Goal: Task Accomplishment & Management: Manage account settings

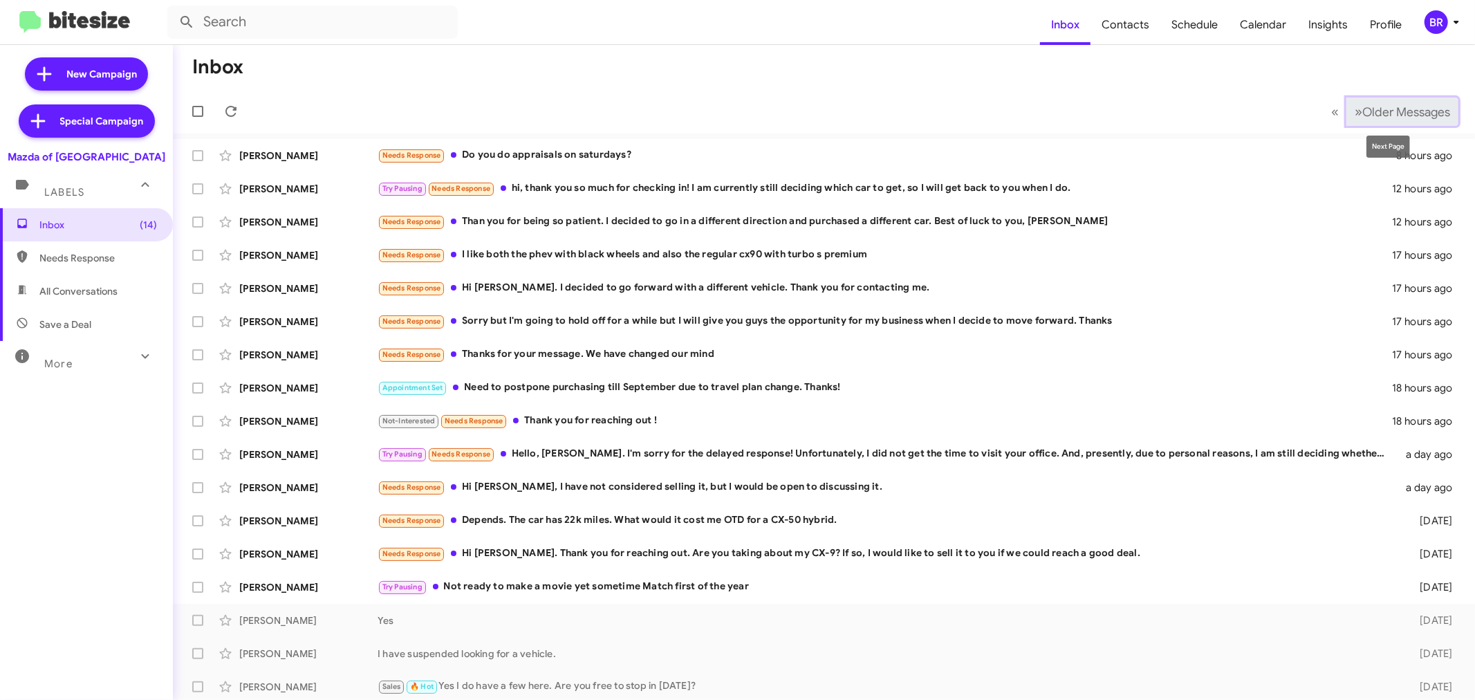
click at [1375, 111] on span "Older Messages" at bounding box center [1406, 111] width 88 height 15
click at [1375, 108] on span "Older Messages" at bounding box center [1406, 111] width 88 height 15
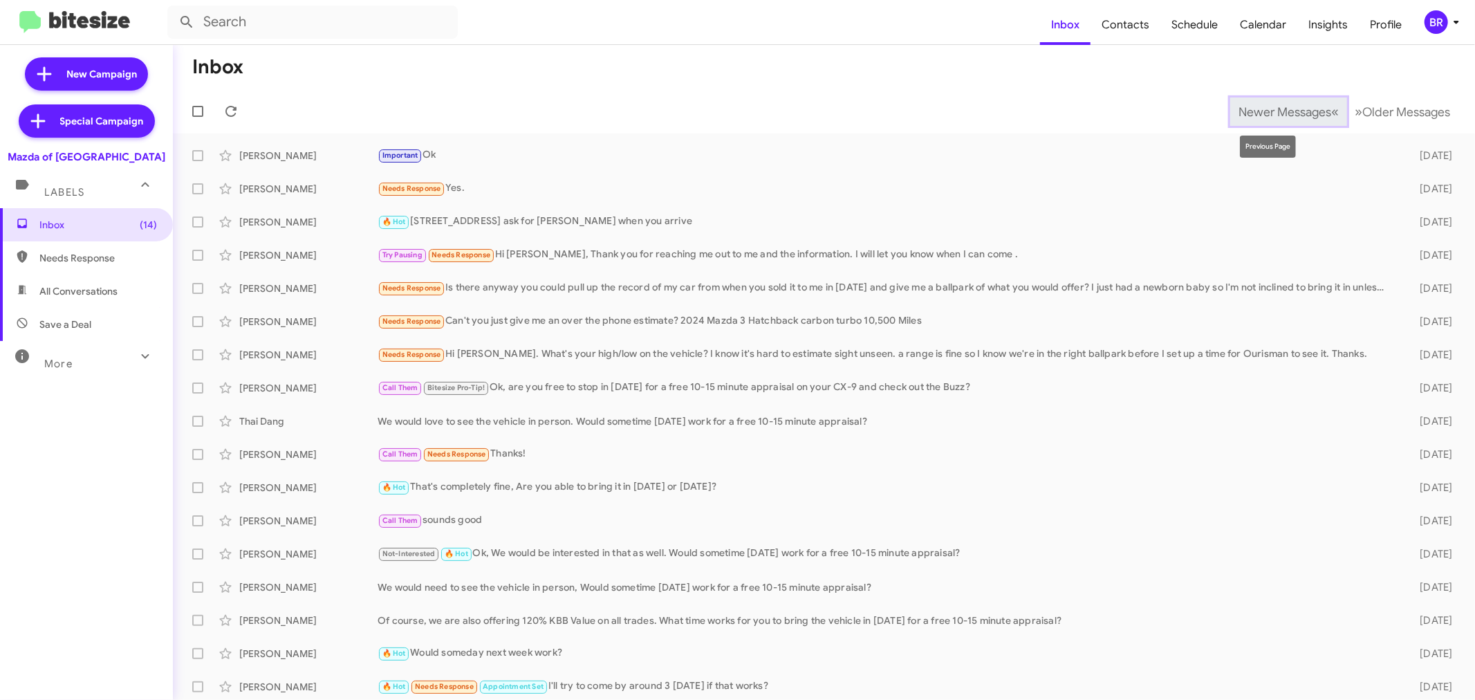
click at [1264, 108] on span "Newer Messages" at bounding box center [1285, 111] width 93 height 15
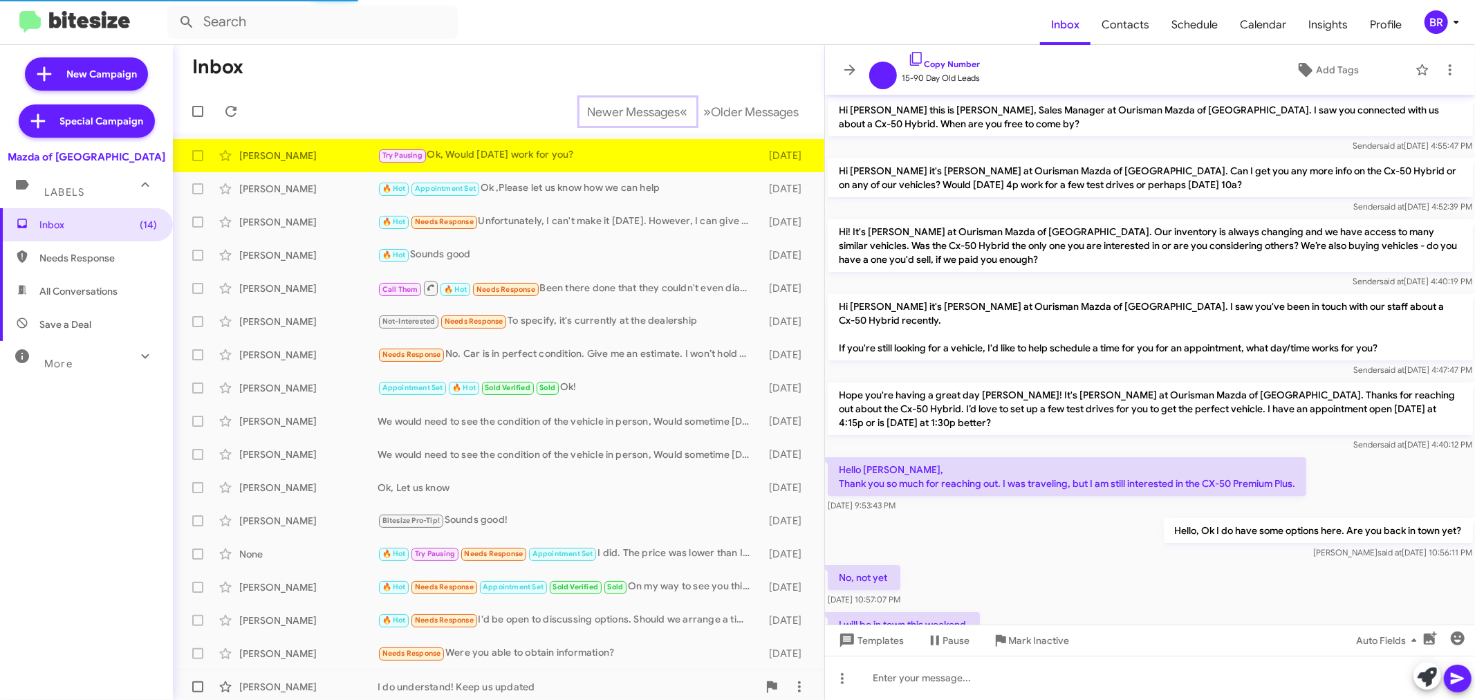
scroll to position [99, 0]
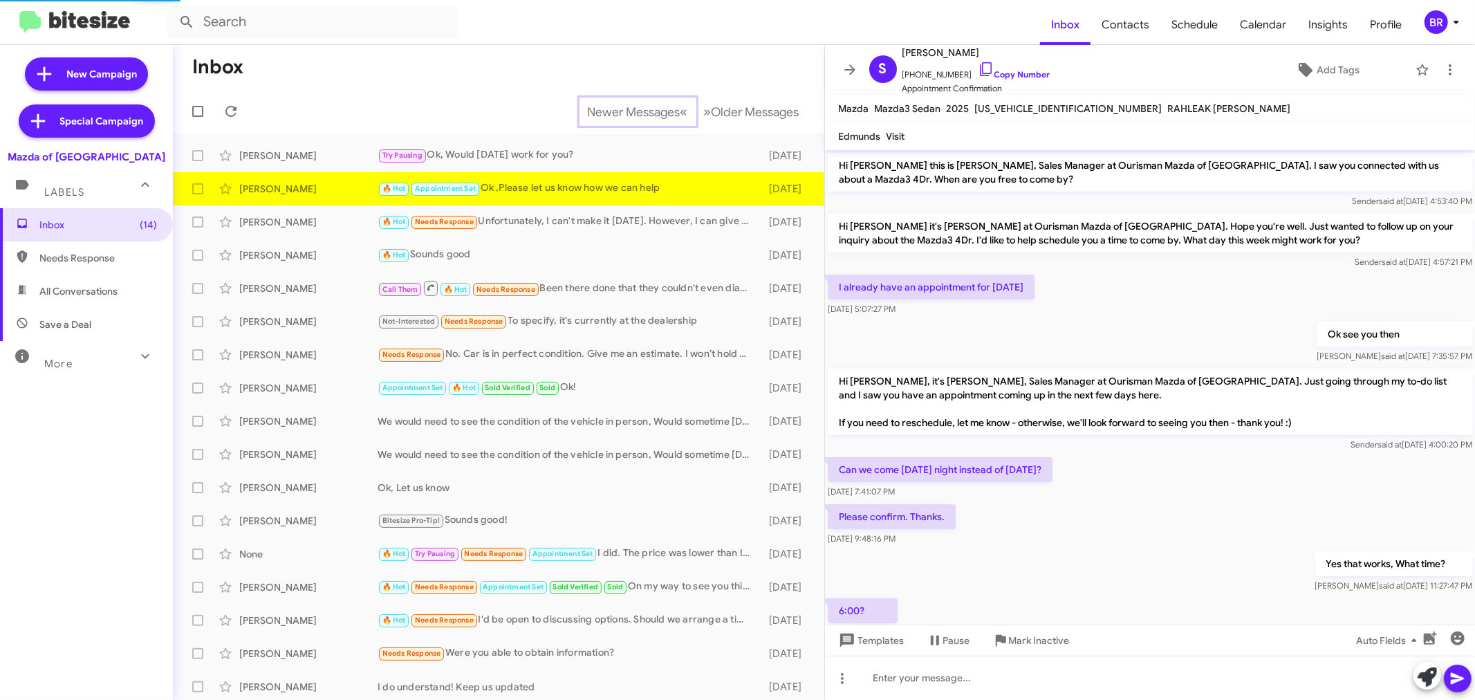
scroll to position [531, 0]
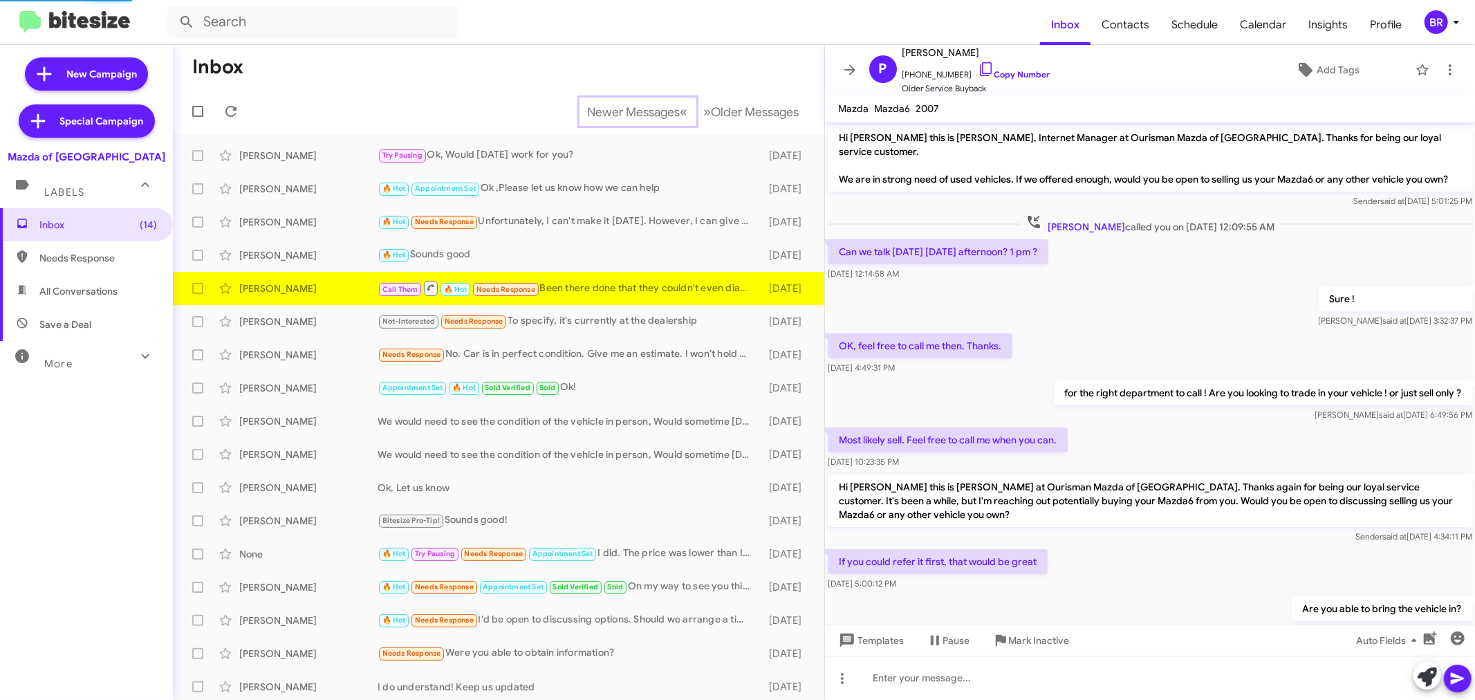
scroll to position [59, 0]
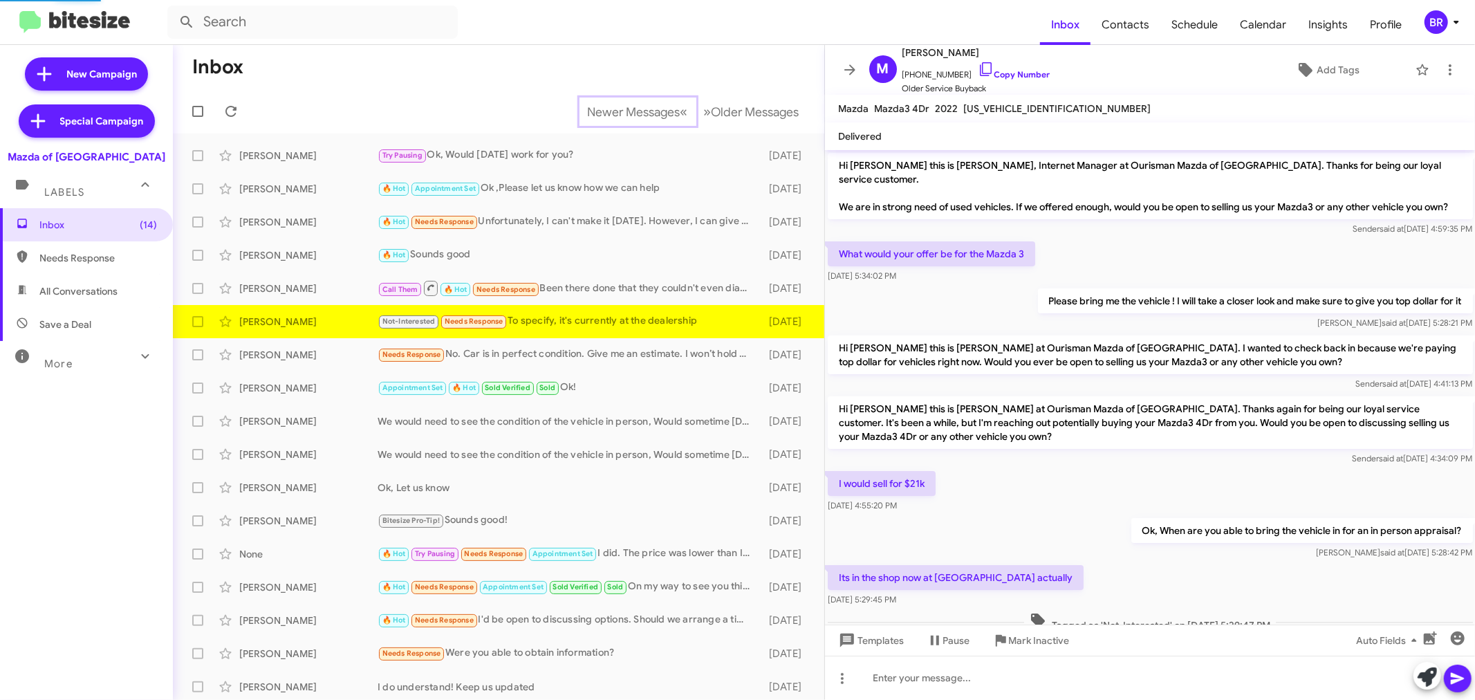
scroll to position [77, 0]
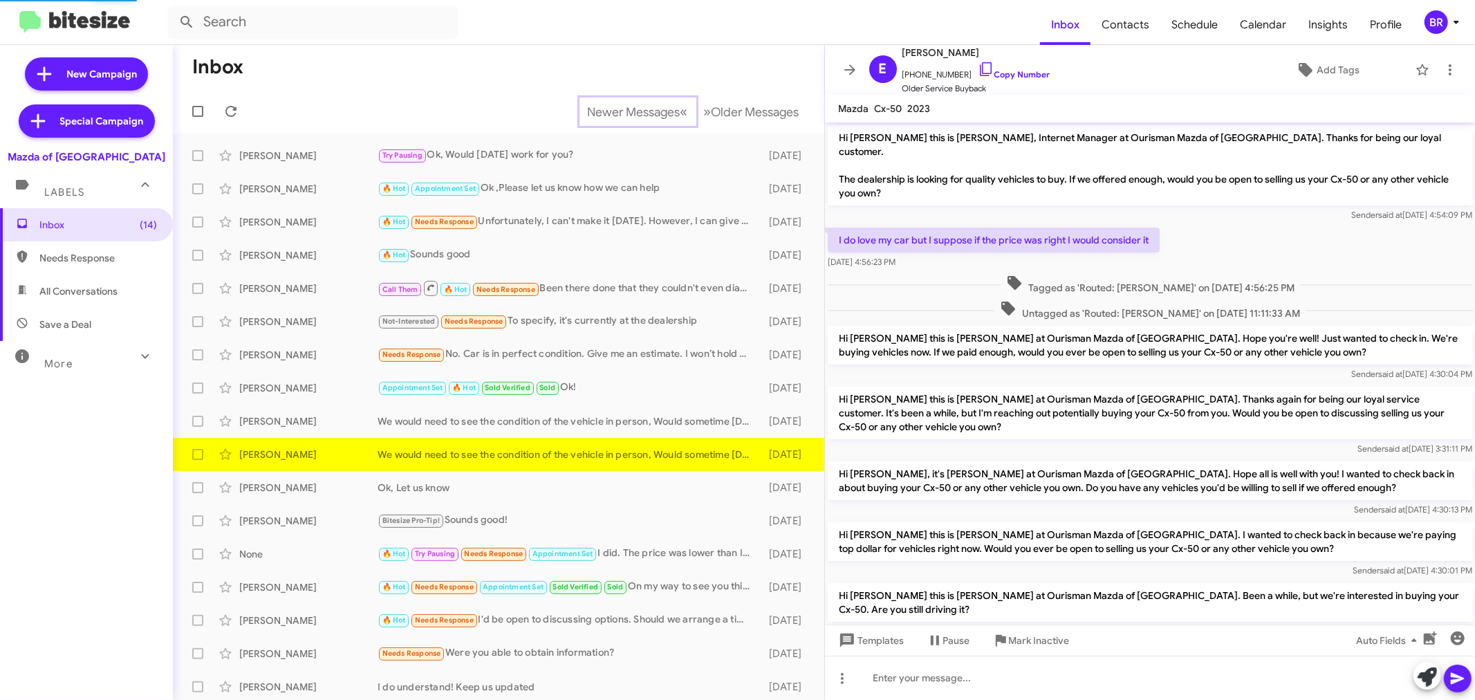
scroll to position [470, 0]
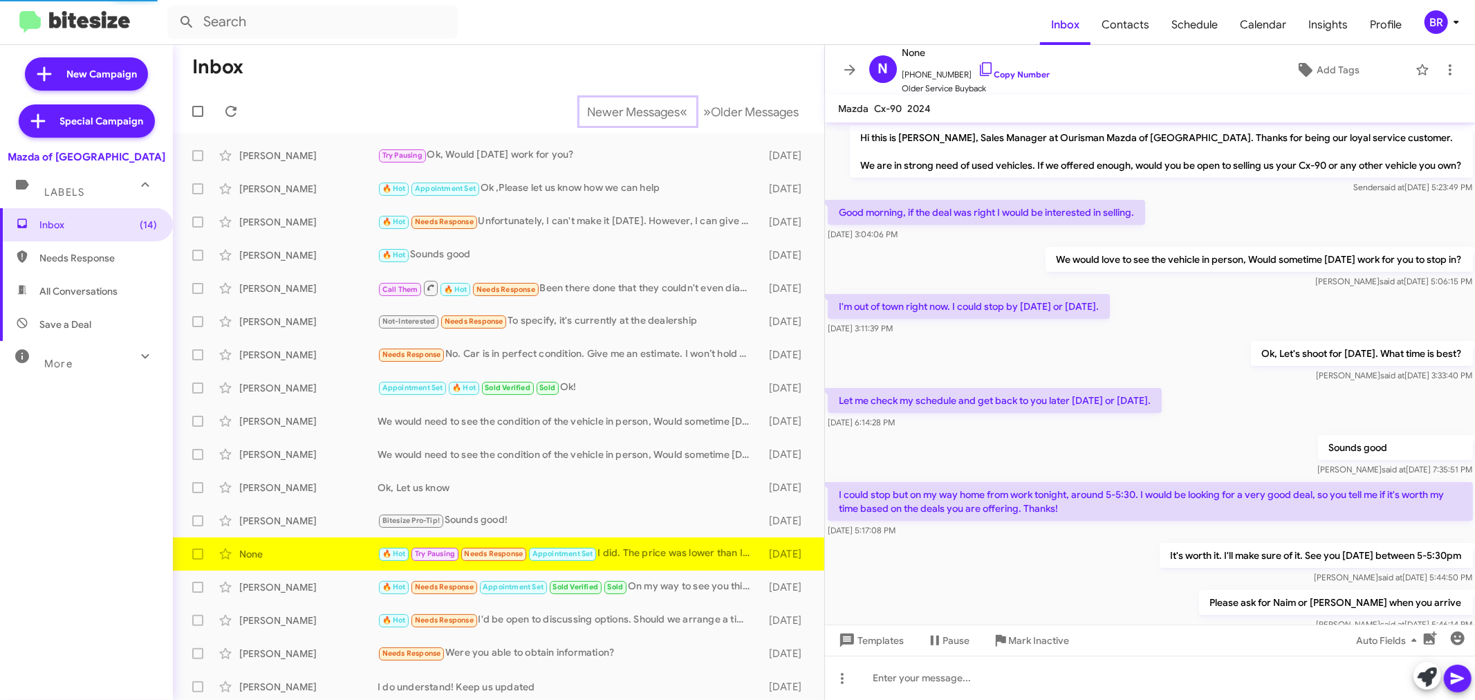
scroll to position [238, 0]
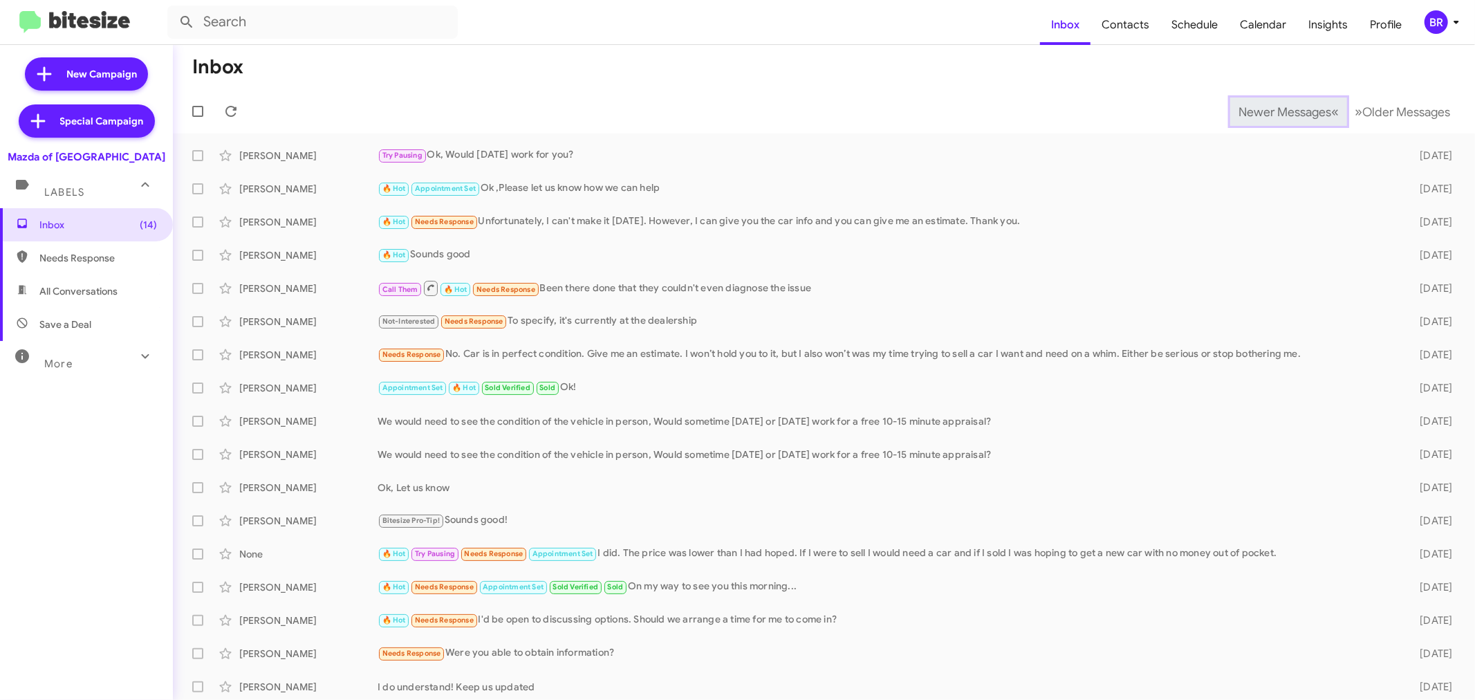
click at [1263, 111] on span "Newer Messages" at bounding box center [1285, 111] width 93 height 15
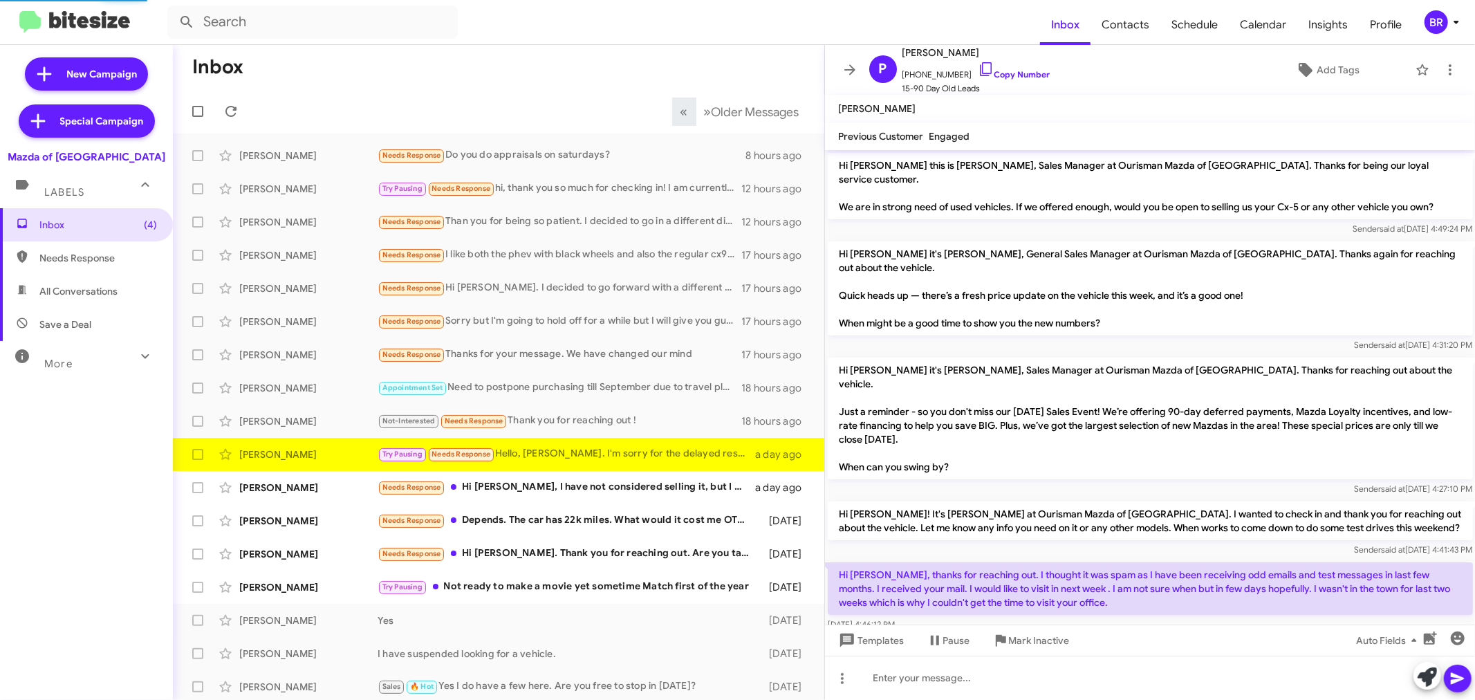
scroll to position [191, 0]
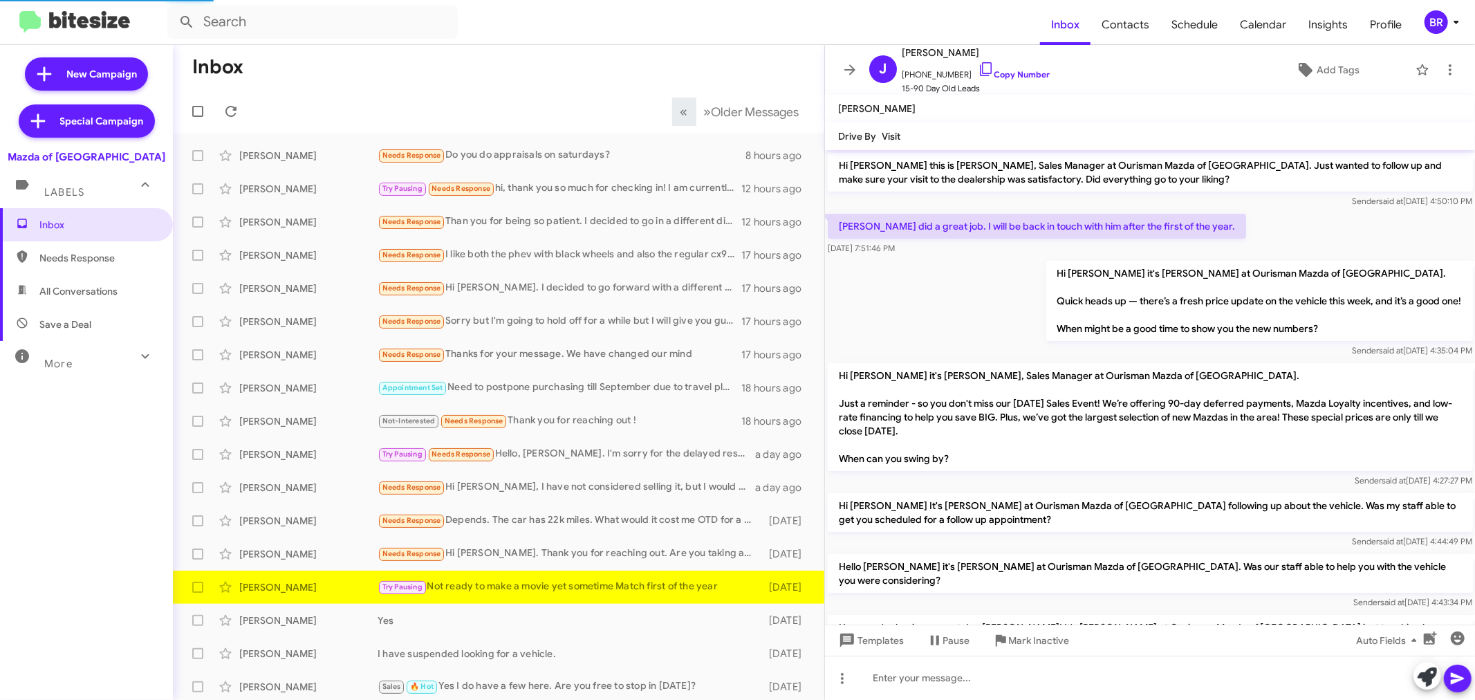
scroll to position [342, 0]
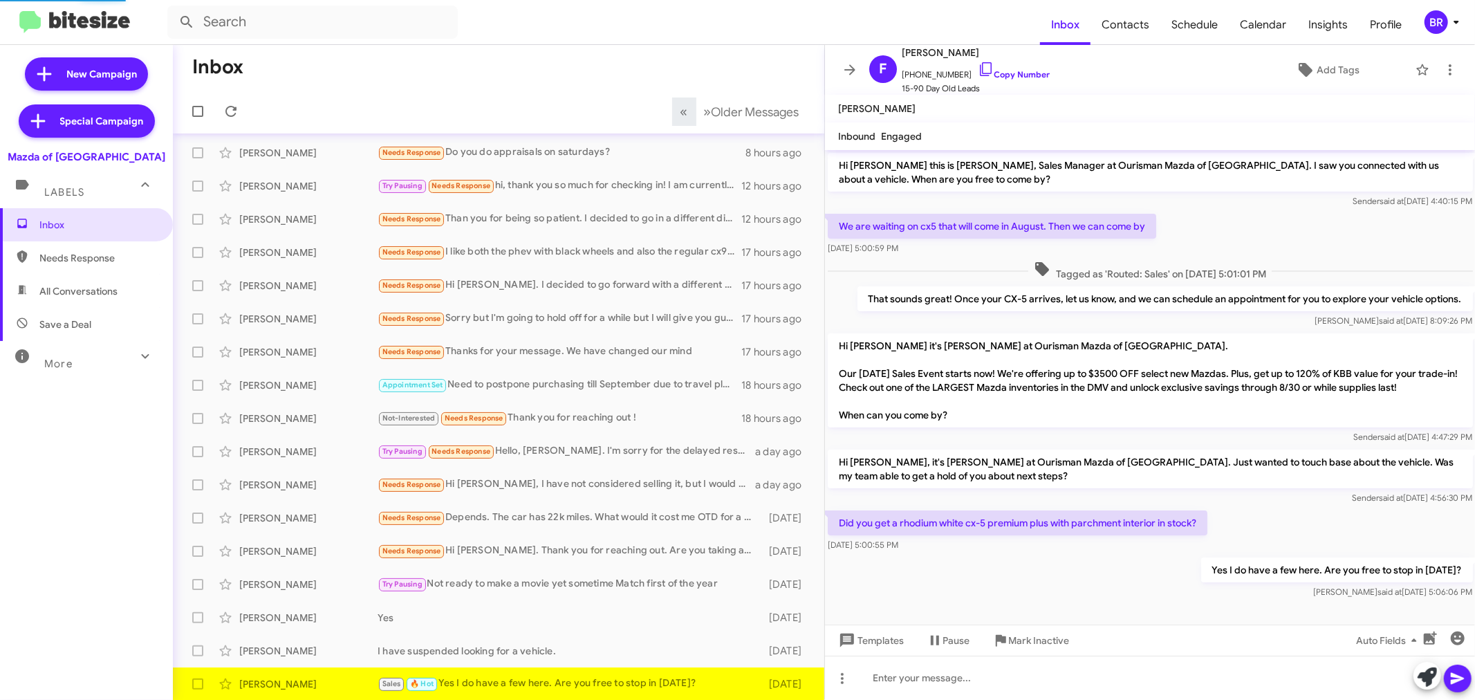
scroll to position [4, 0]
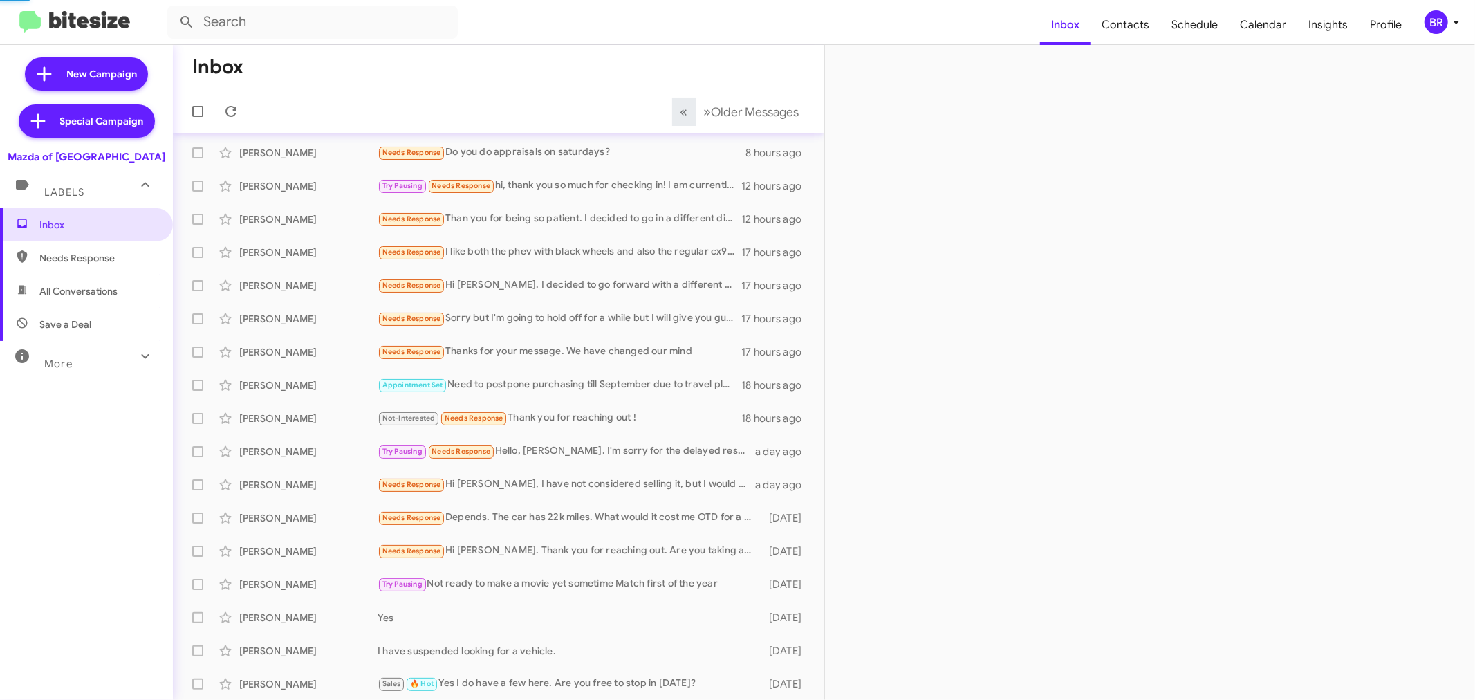
scroll to position [36, 0]
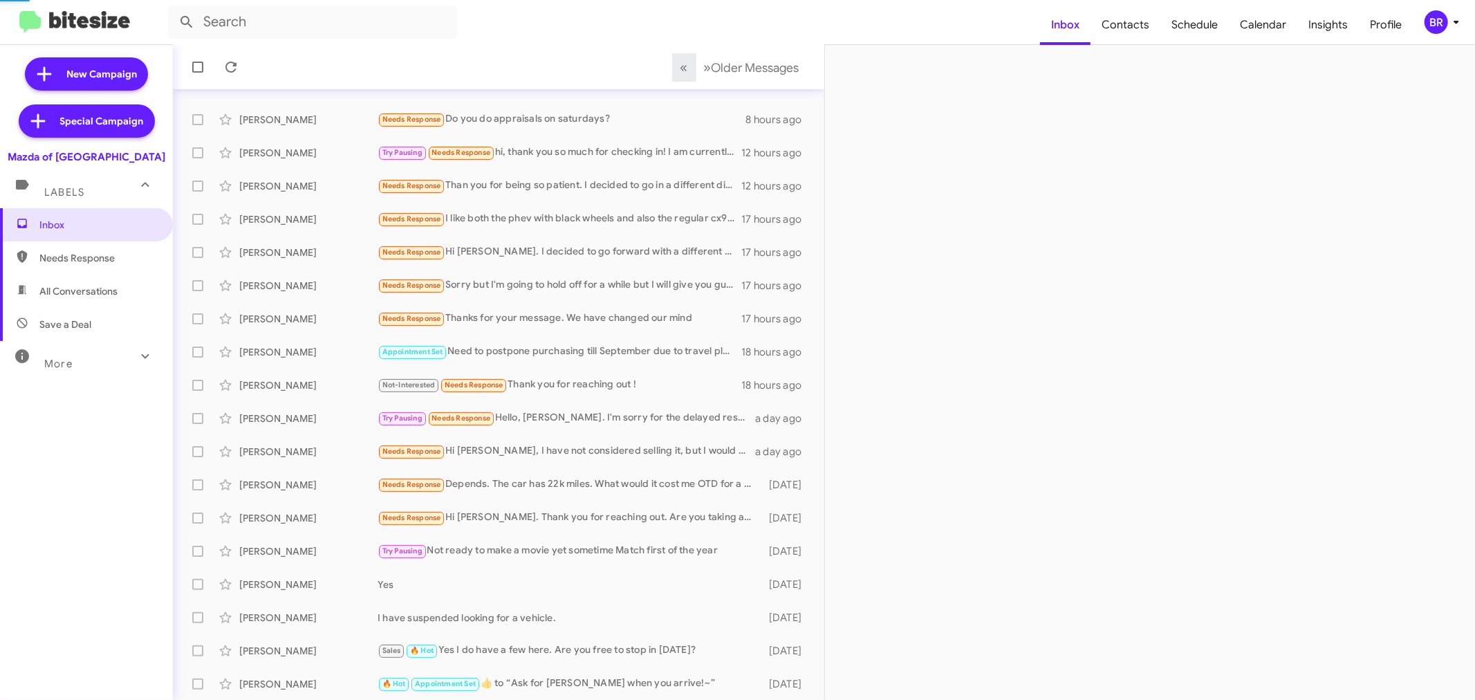
scroll to position [70, 0]
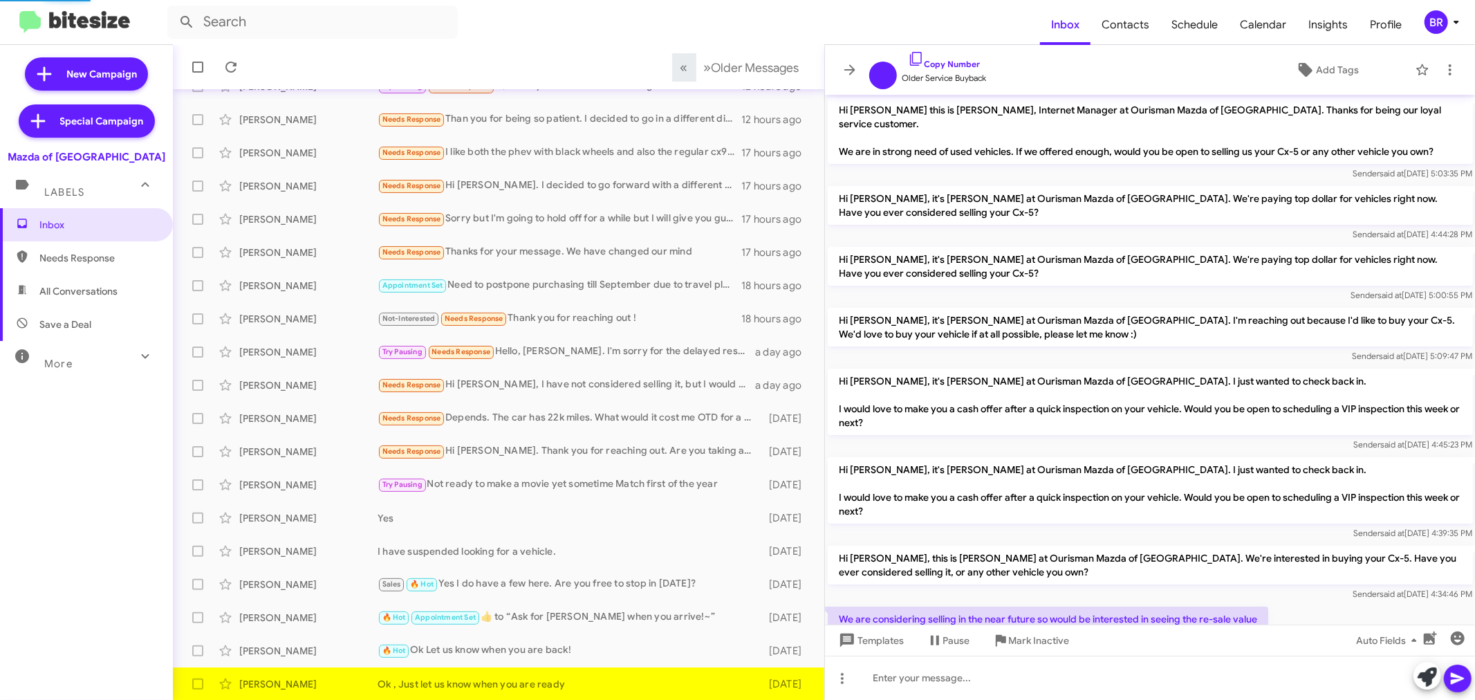
scroll to position [90, 0]
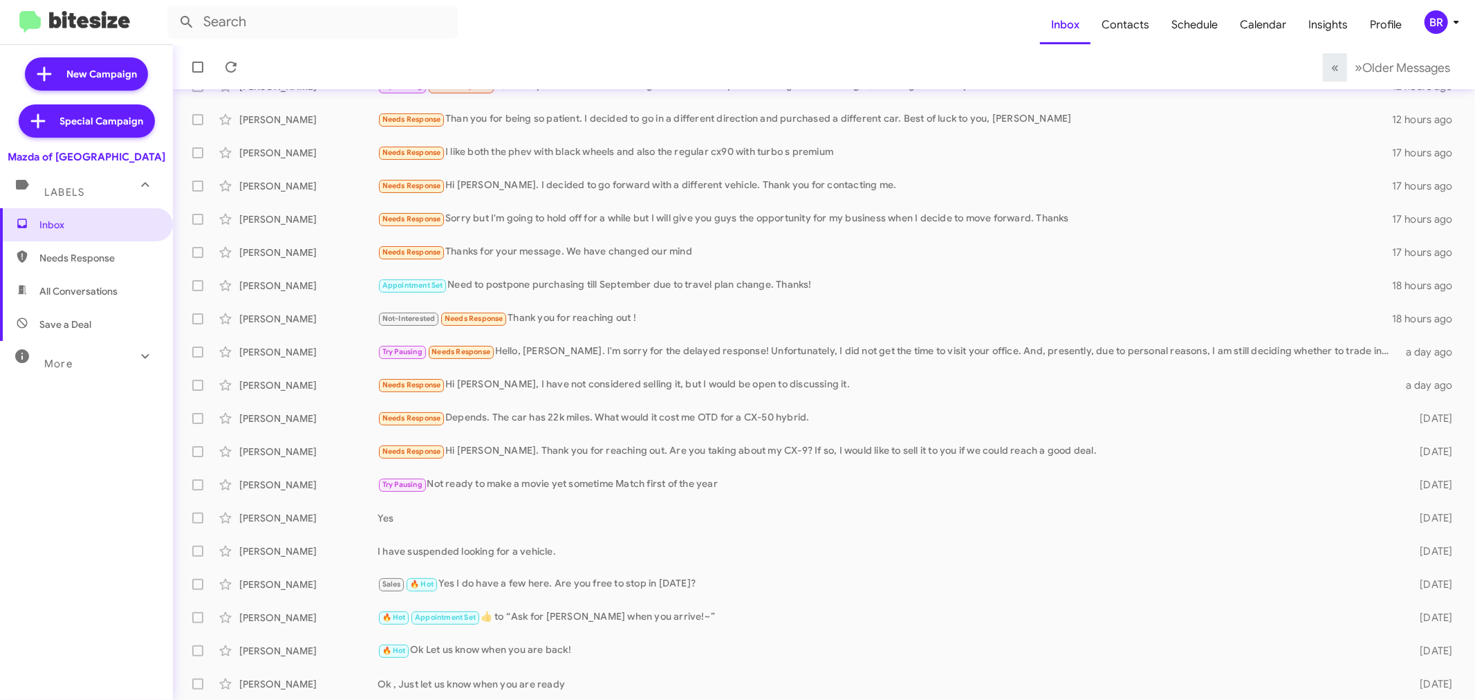
click at [1430, 17] on div "BR" at bounding box center [1437, 22] width 24 height 24
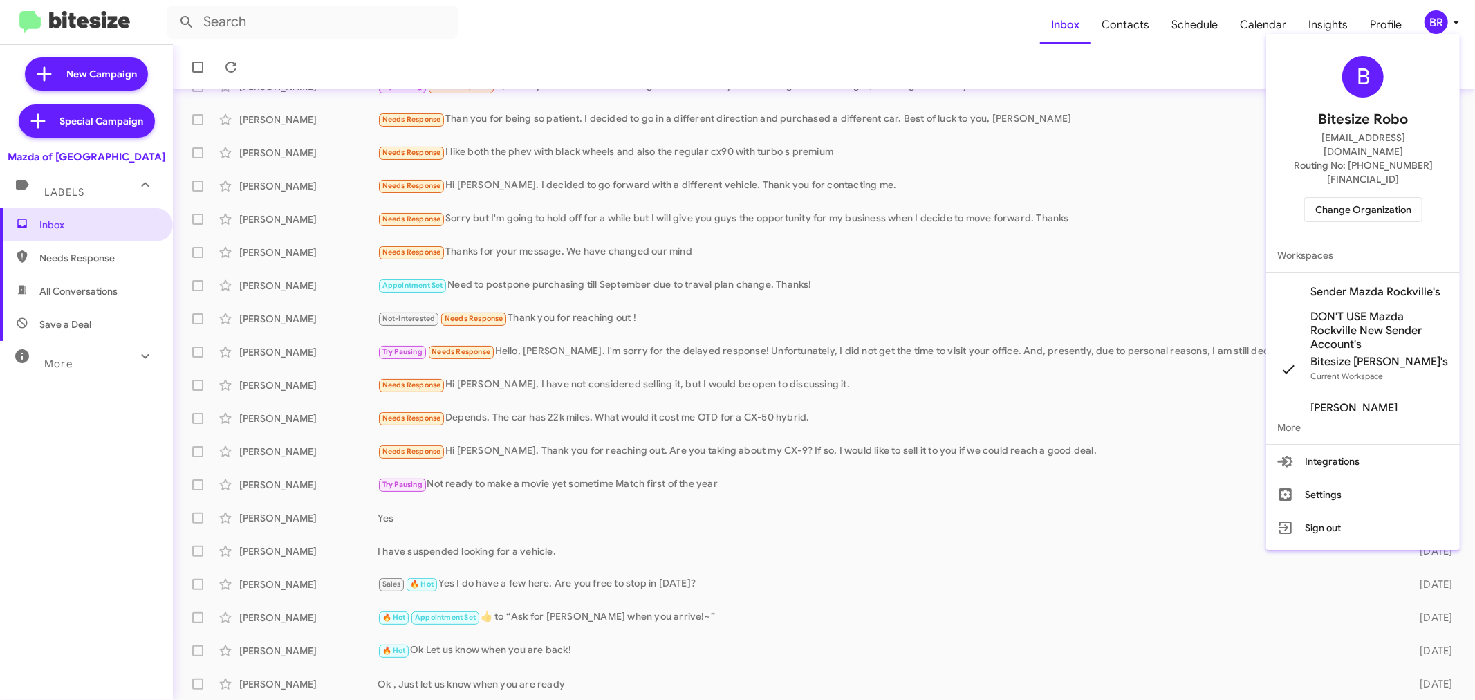
click at [1342, 198] on span "Change Organization" at bounding box center [1363, 210] width 96 height 24
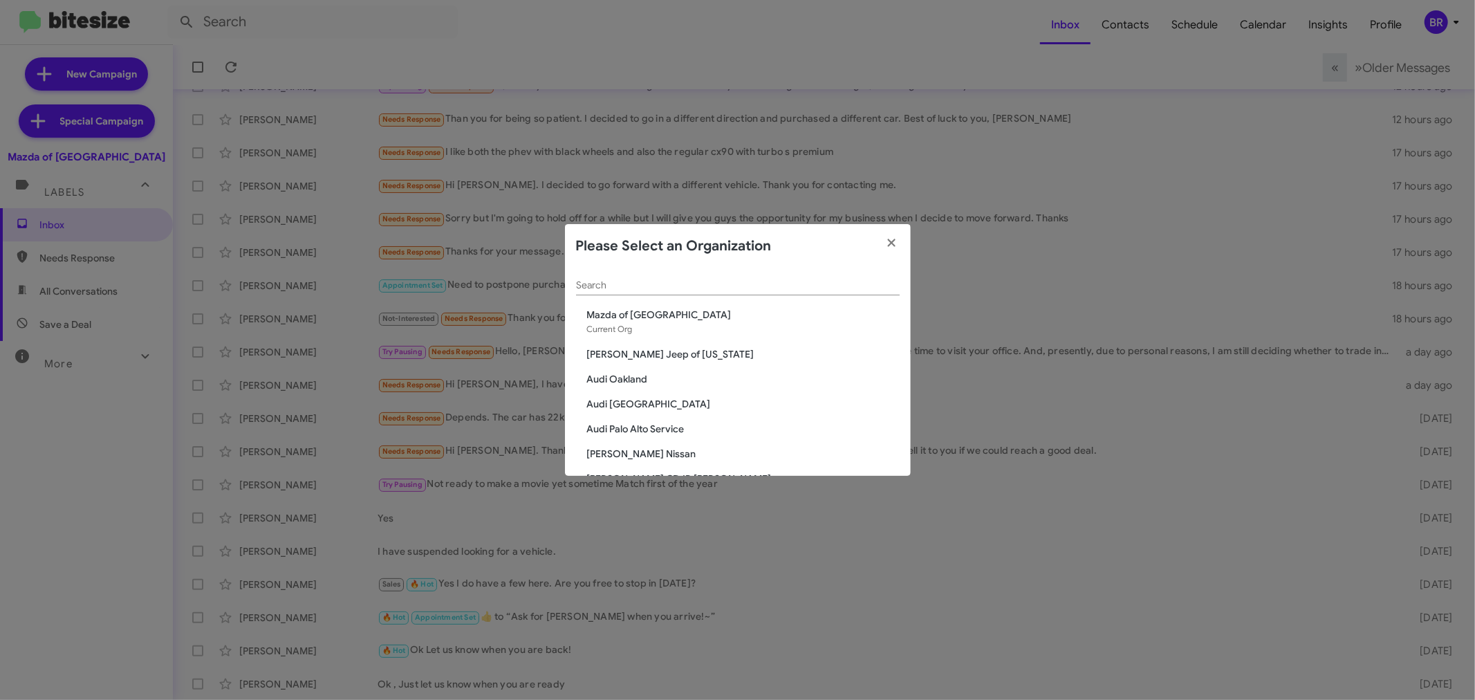
click at [739, 280] on input "Search" at bounding box center [738, 285] width 324 height 11
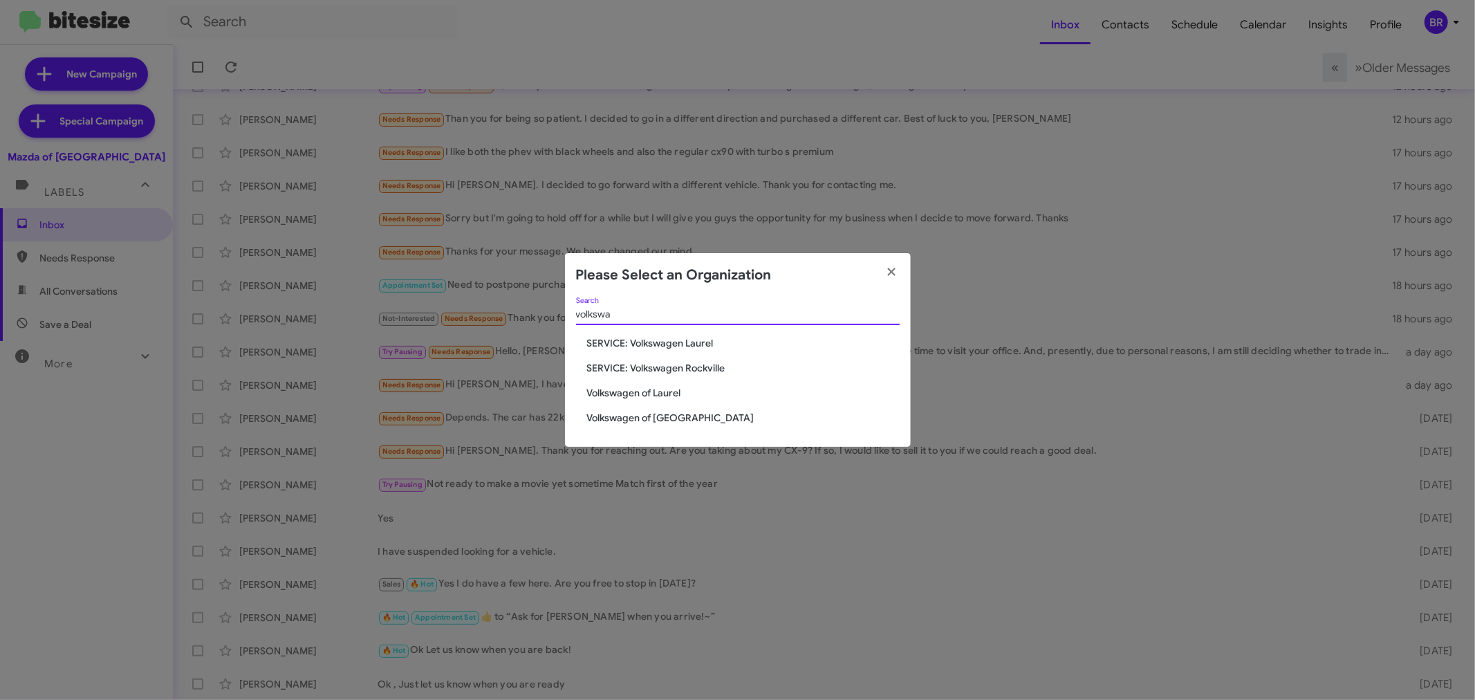
type input "volkswa"
click at [657, 396] on span "Volkswagen of Laurel" at bounding box center [743, 393] width 313 height 14
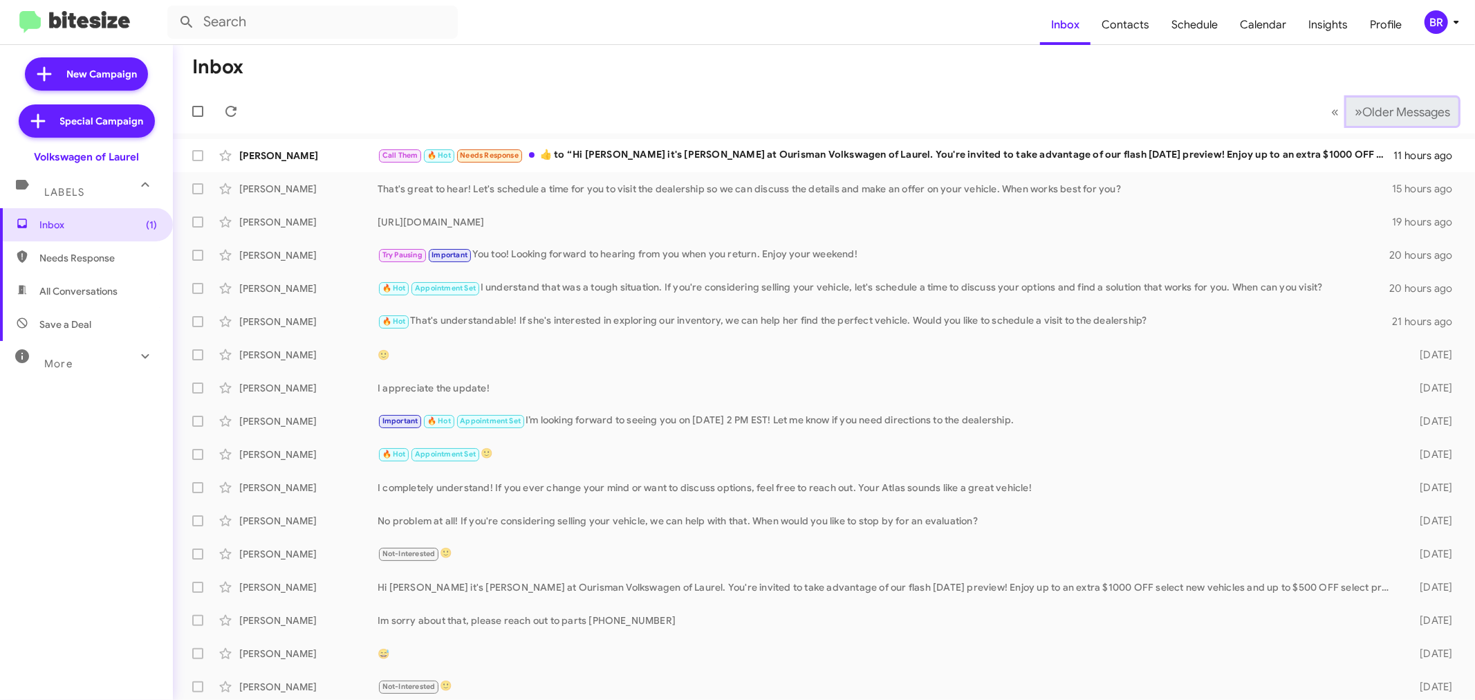
click at [1407, 123] on button "» Next Older Messages" at bounding box center [1403, 112] width 112 height 28
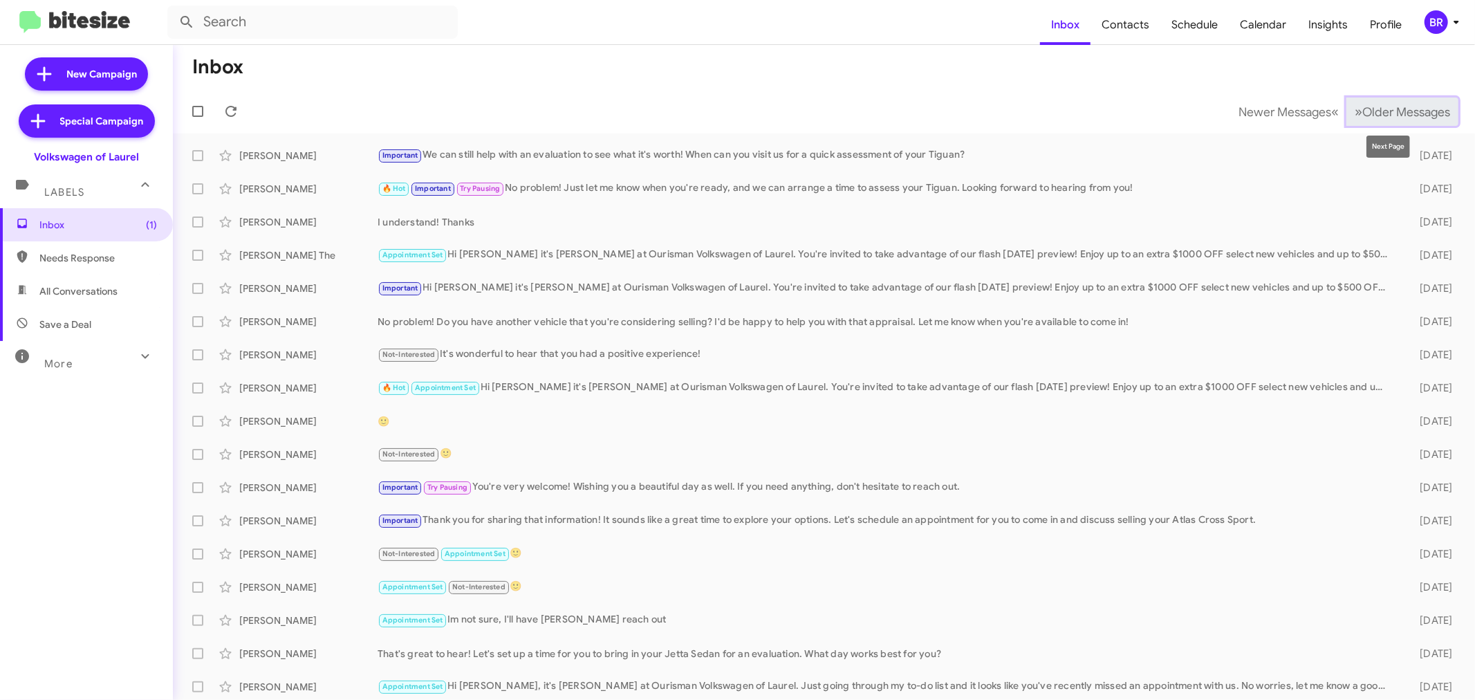
click at [1396, 113] on span "Older Messages" at bounding box center [1406, 111] width 88 height 15
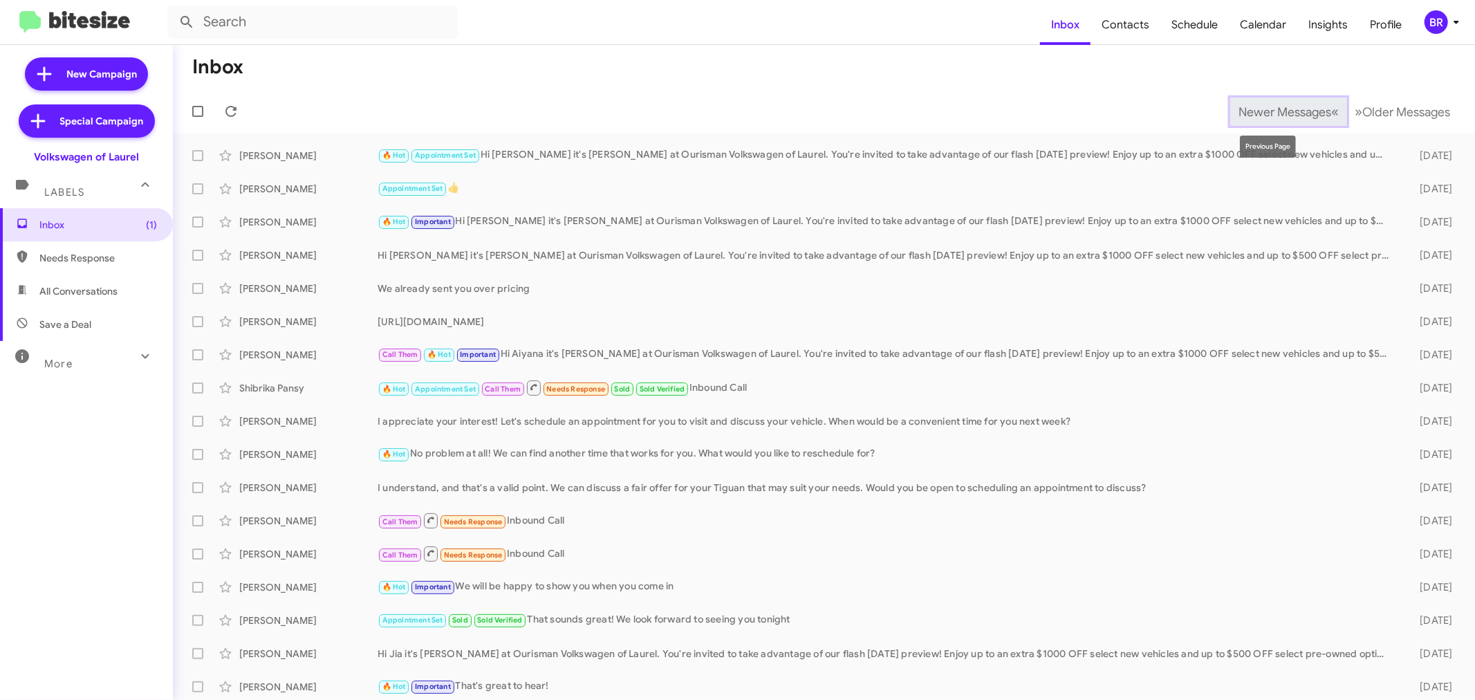
click at [1239, 108] on span "Newer Messages" at bounding box center [1285, 111] width 93 height 15
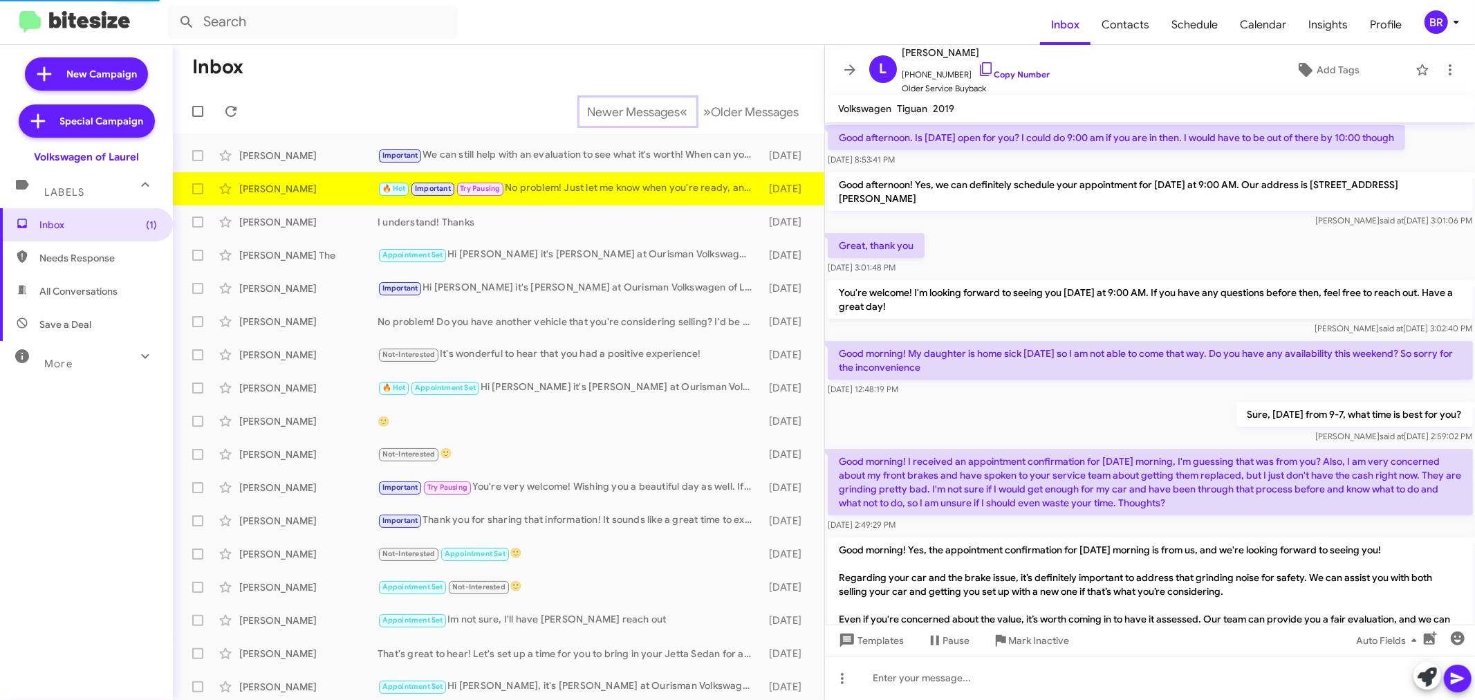
scroll to position [977, 0]
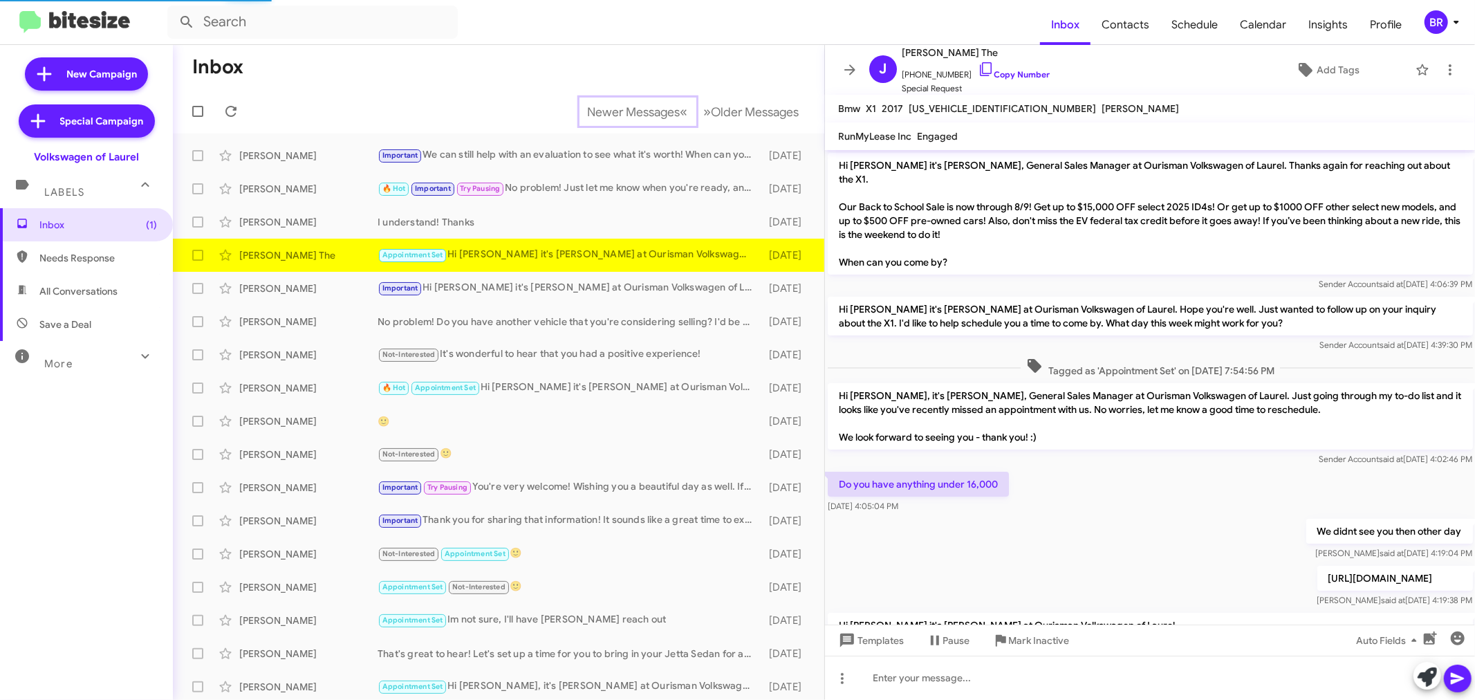
scroll to position [115, 0]
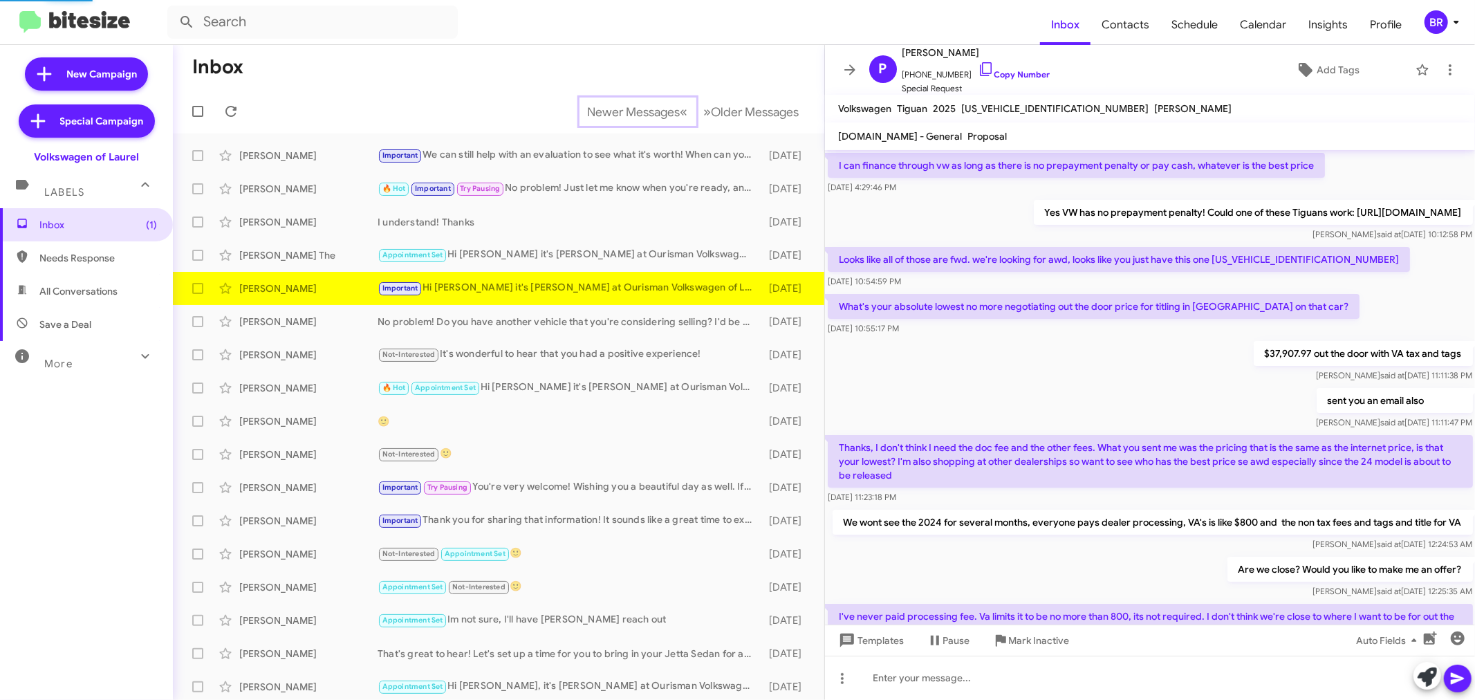
scroll to position [645, 0]
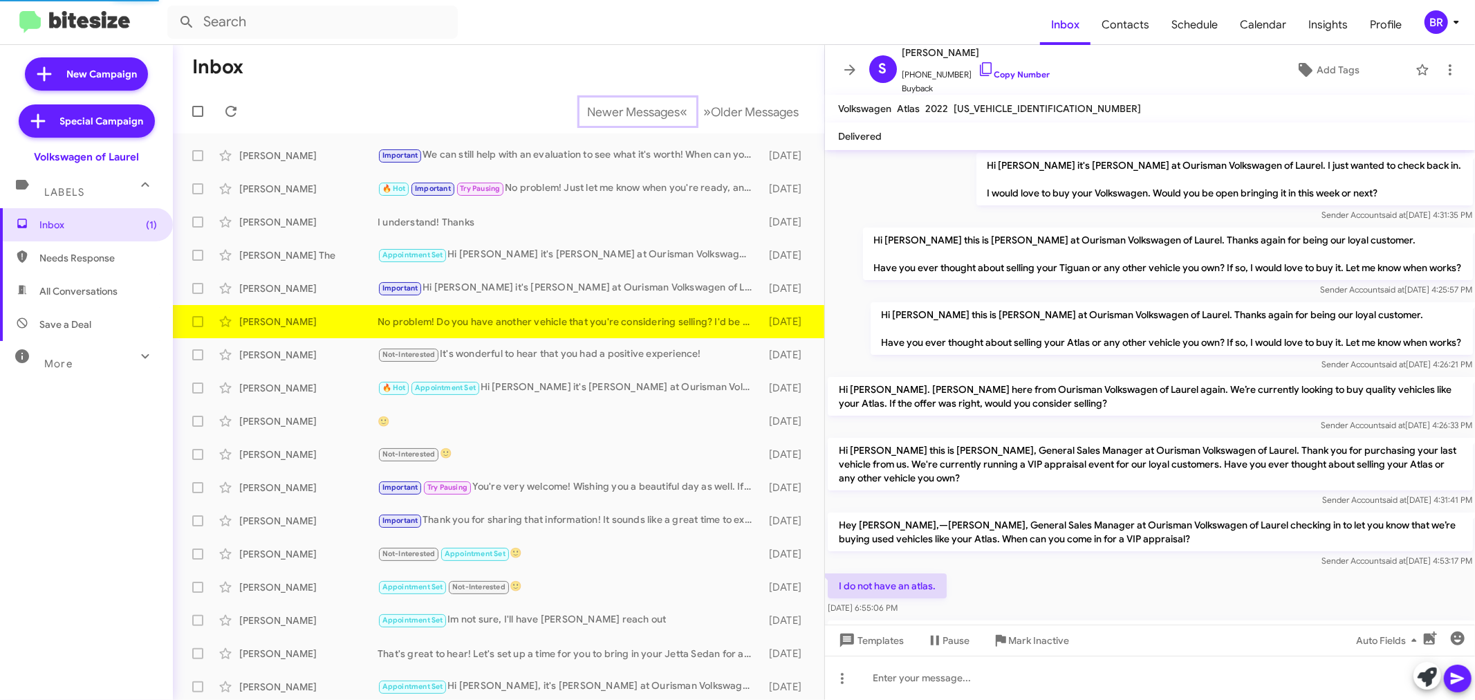
scroll to position [80, 0]
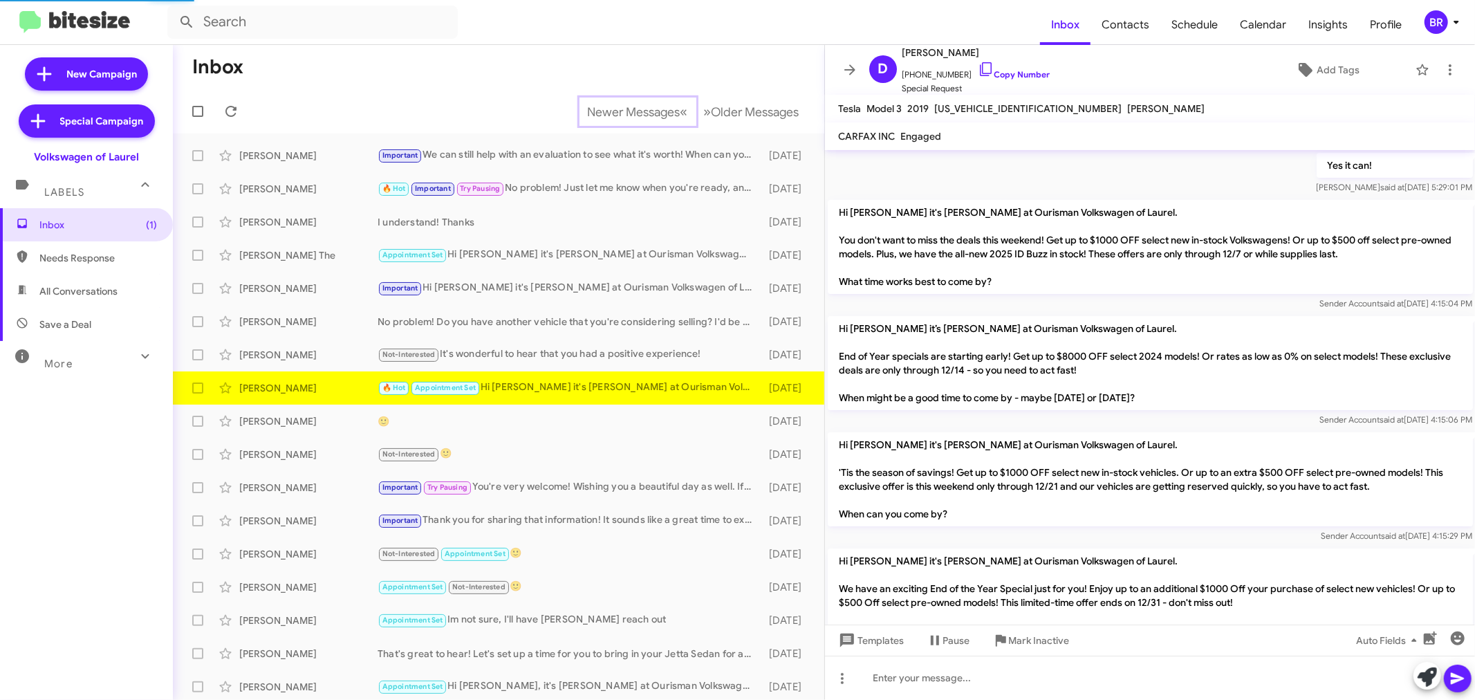
scroll to position [1468, 0]
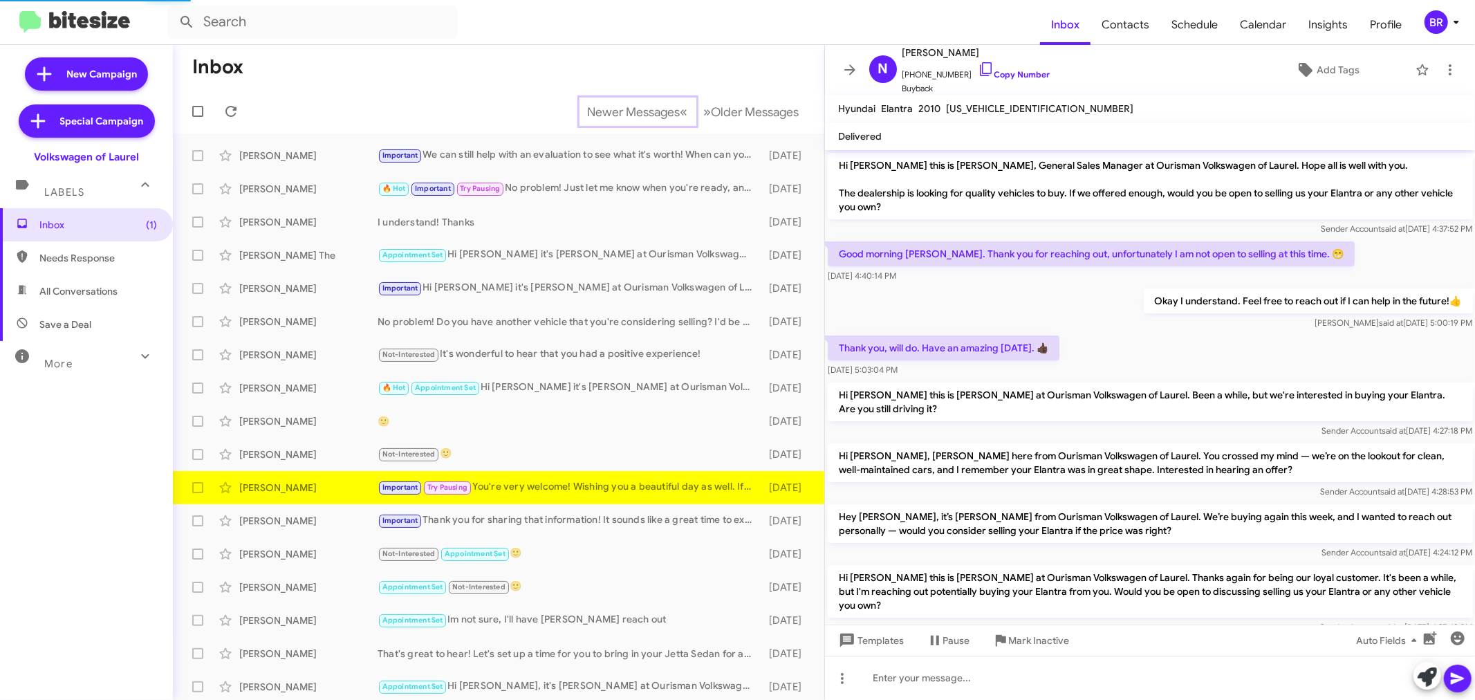
scroll to position [320, 0]
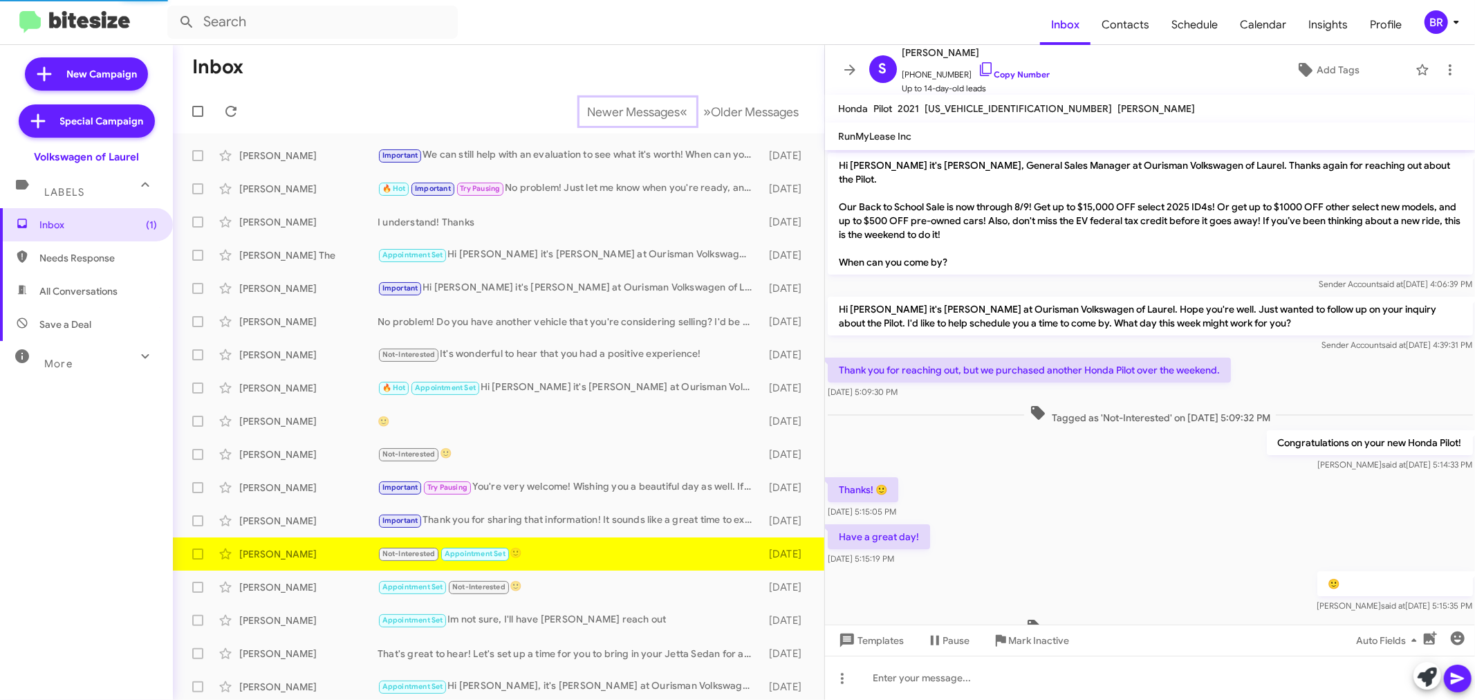
scroll to position [33, 0]
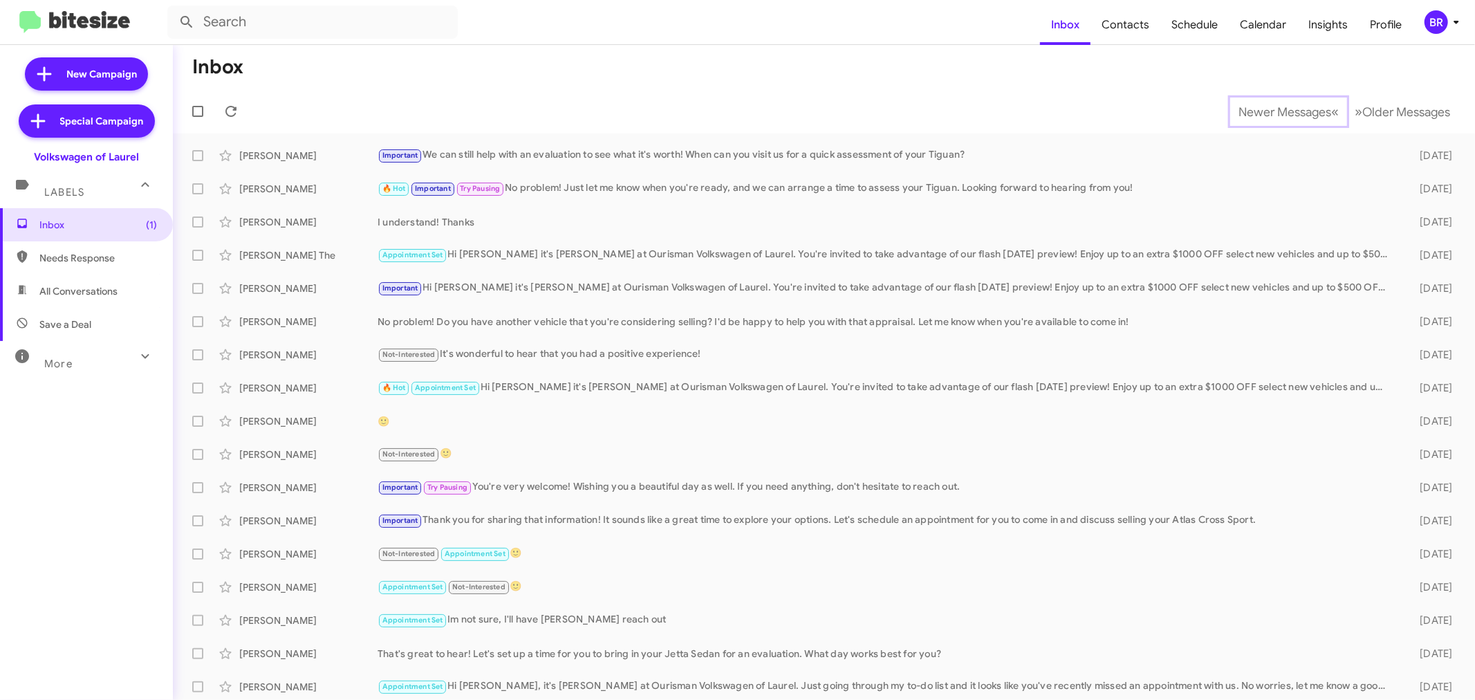
scroll to position [3, 0]
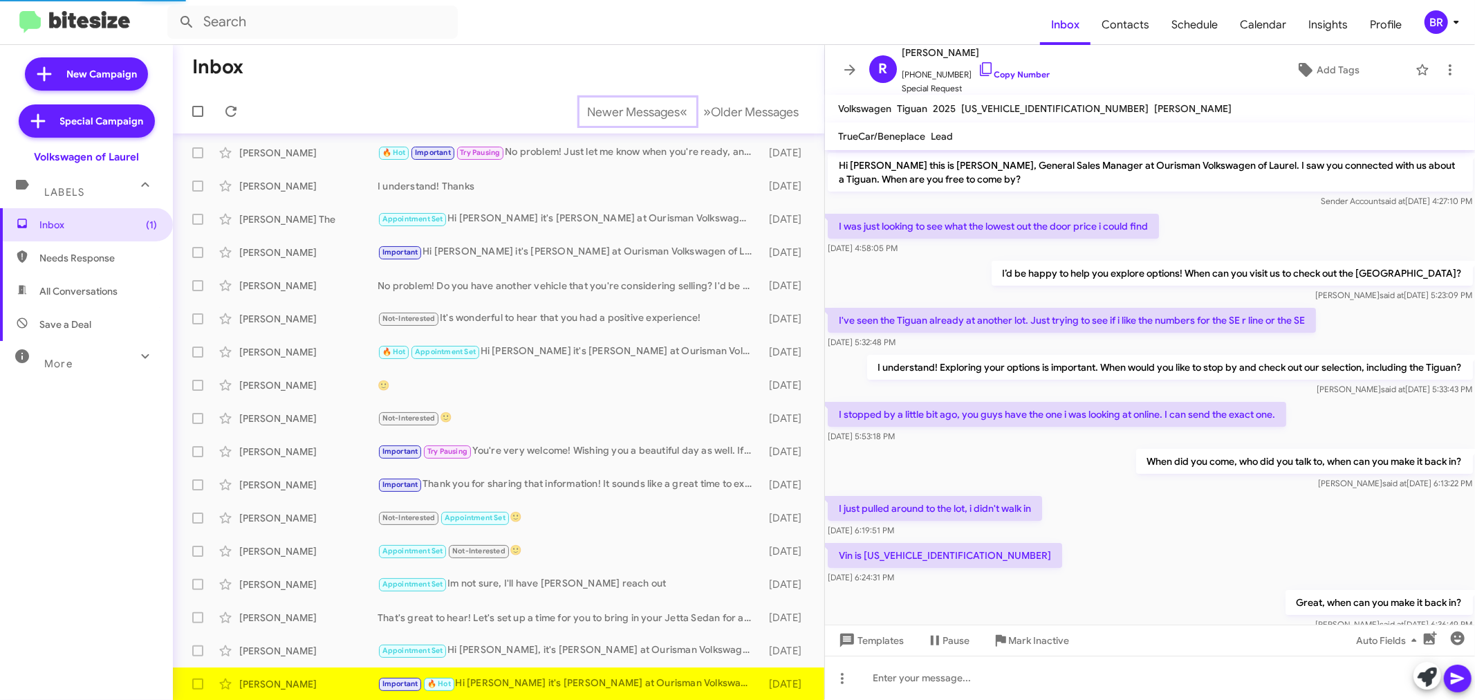
scroll to position [410, 0]
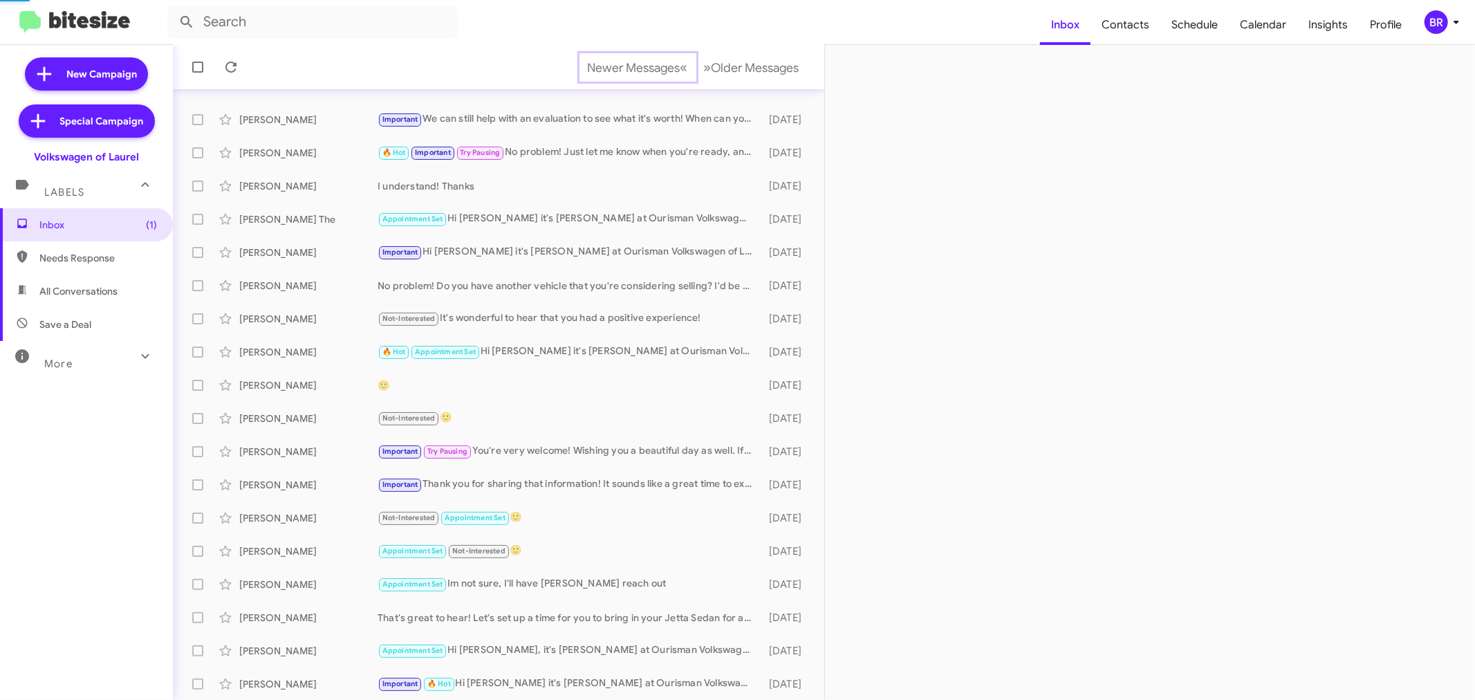
scroll to position [70, 0]
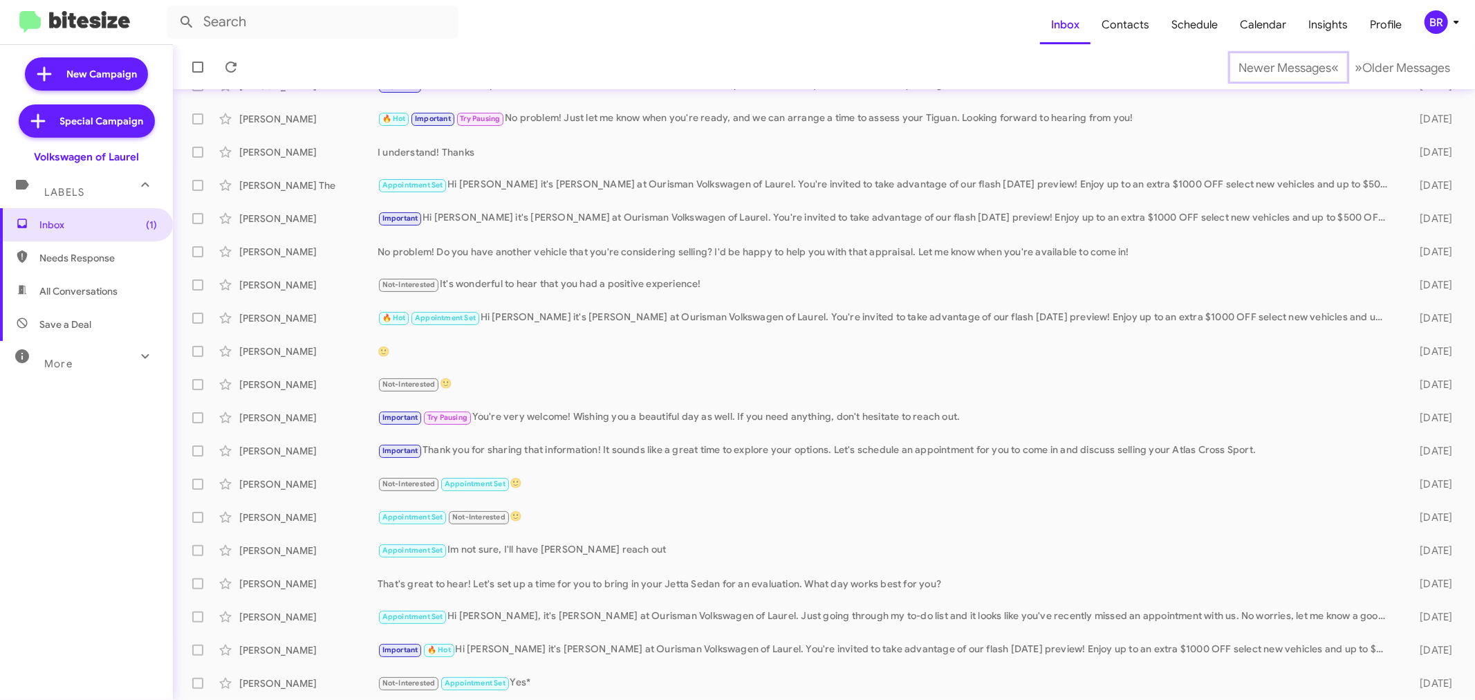
scroll to position [102, 0]
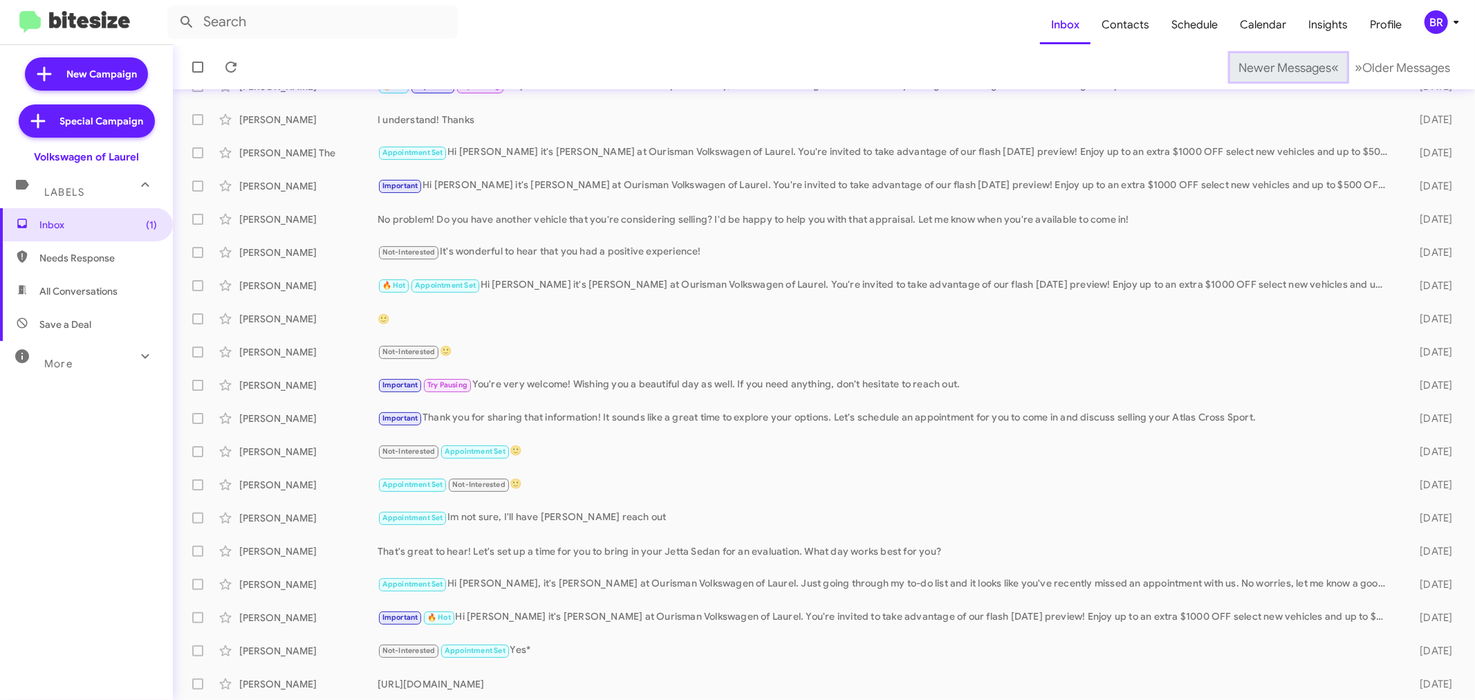
click at [1263, 66] on span "Newer Messages" at bounding box center [1285, 67] width 93 height 15
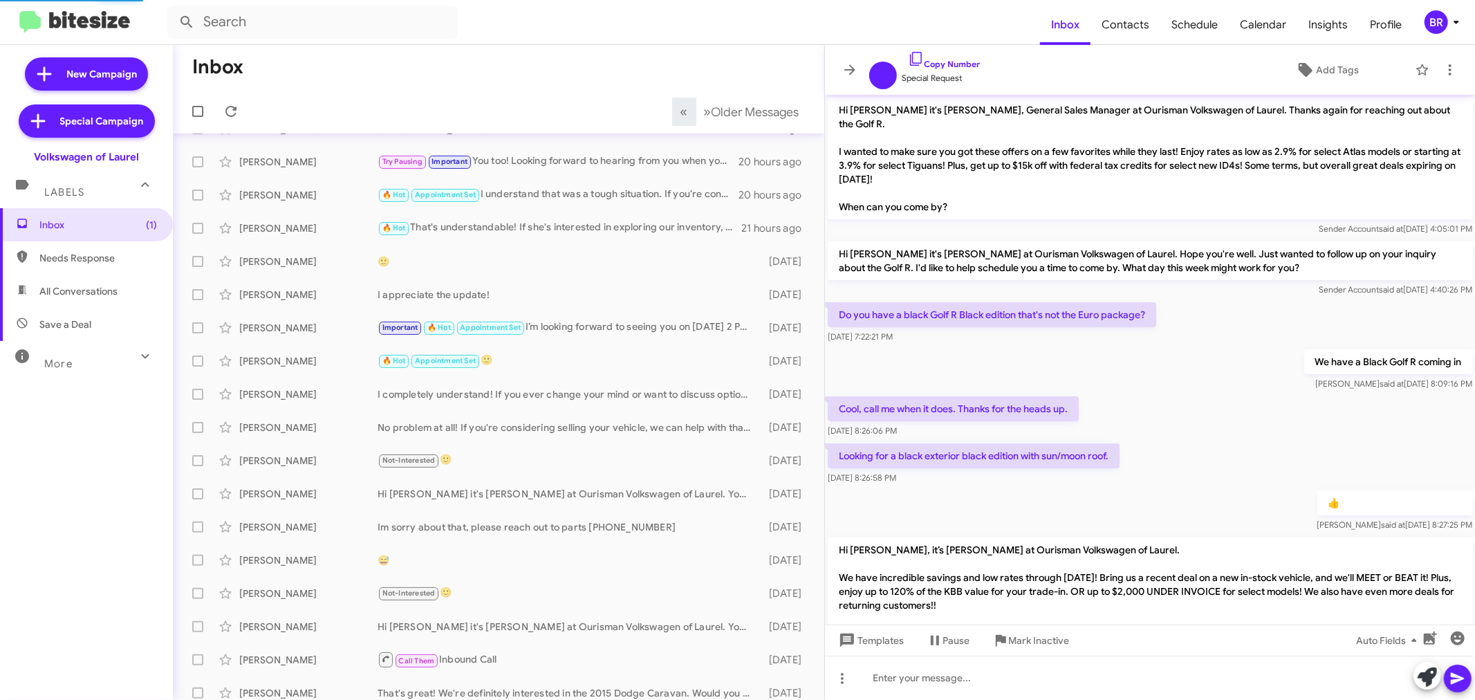
scroll to position [945, 0]
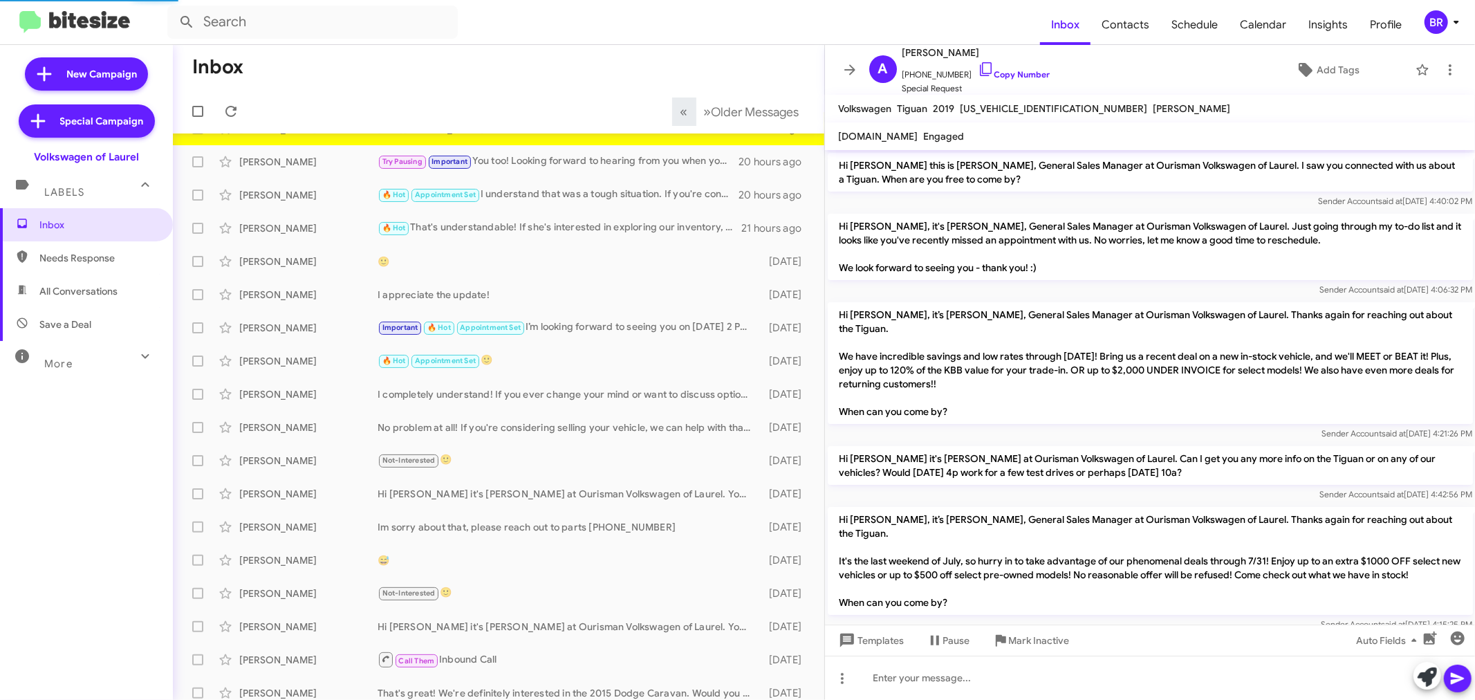
scroll to position [729, 0]
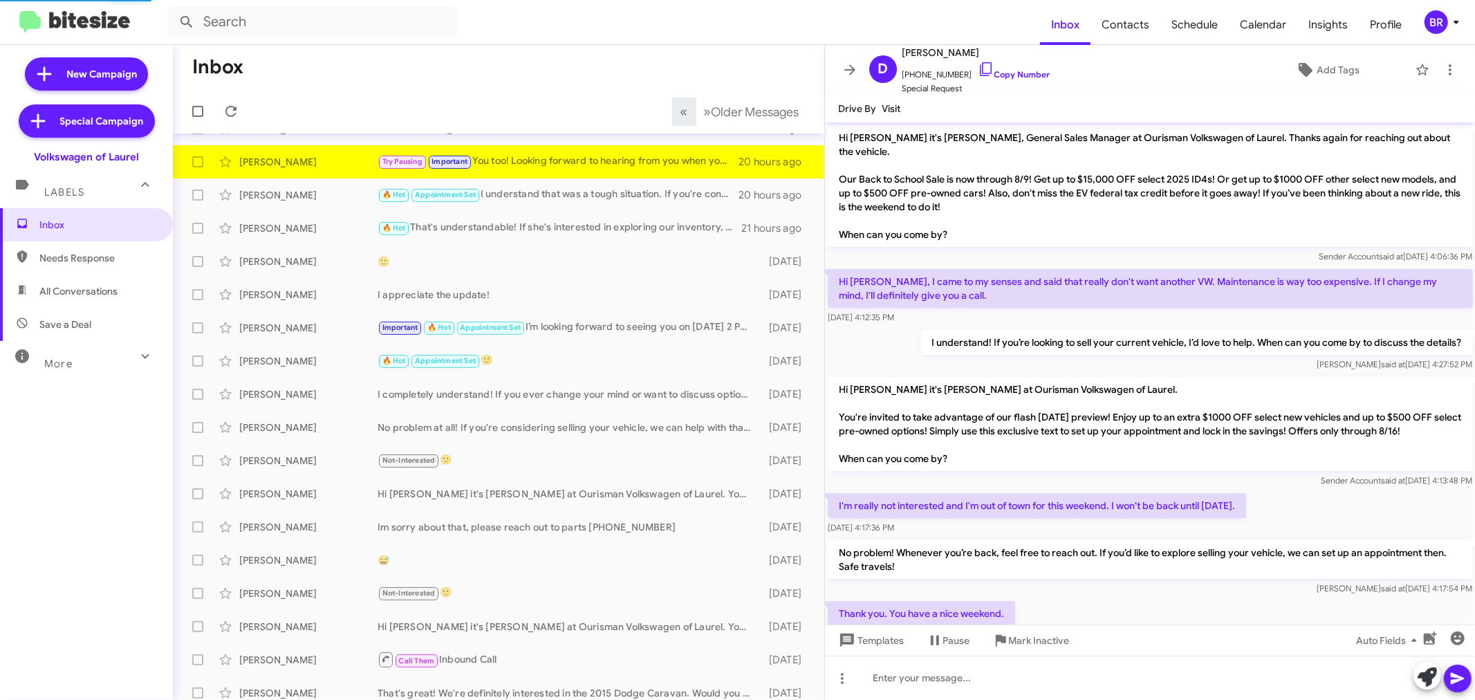
scroll to position [80, 0]
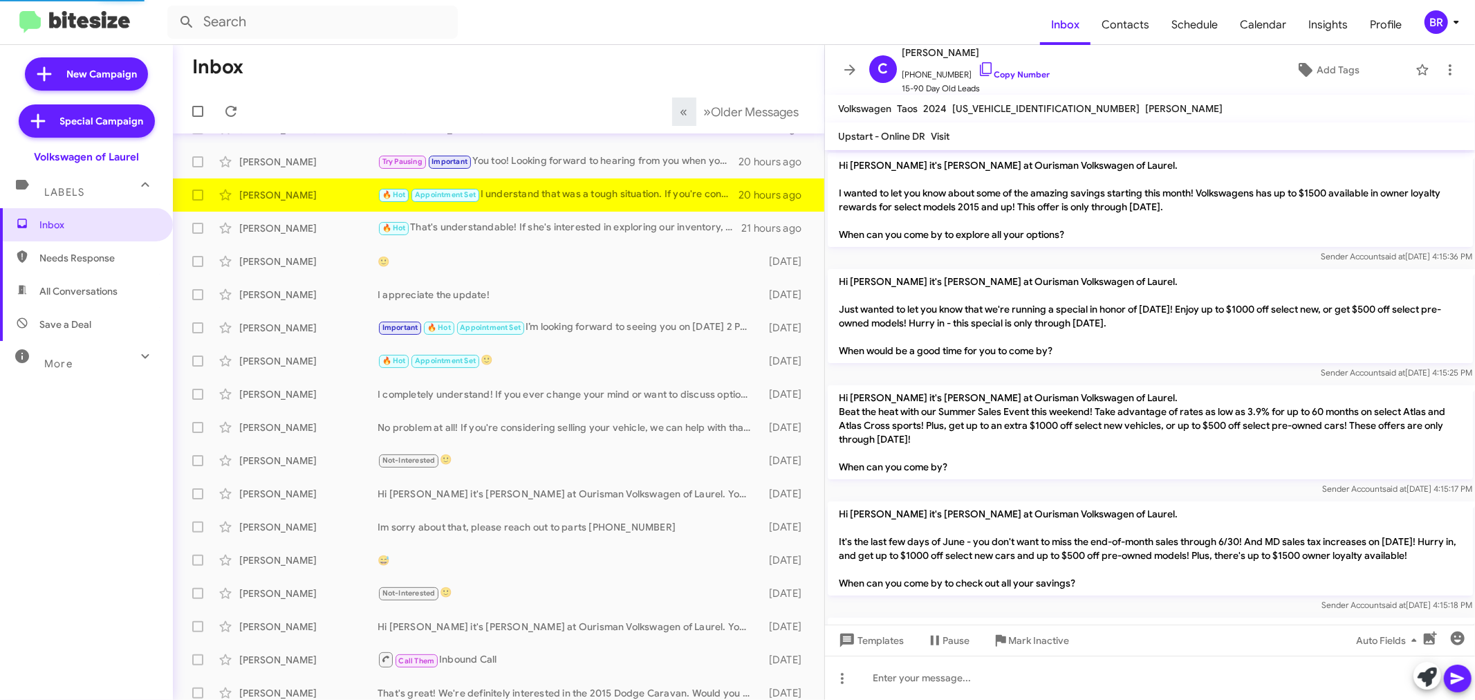
scroll to position [1295, 0]
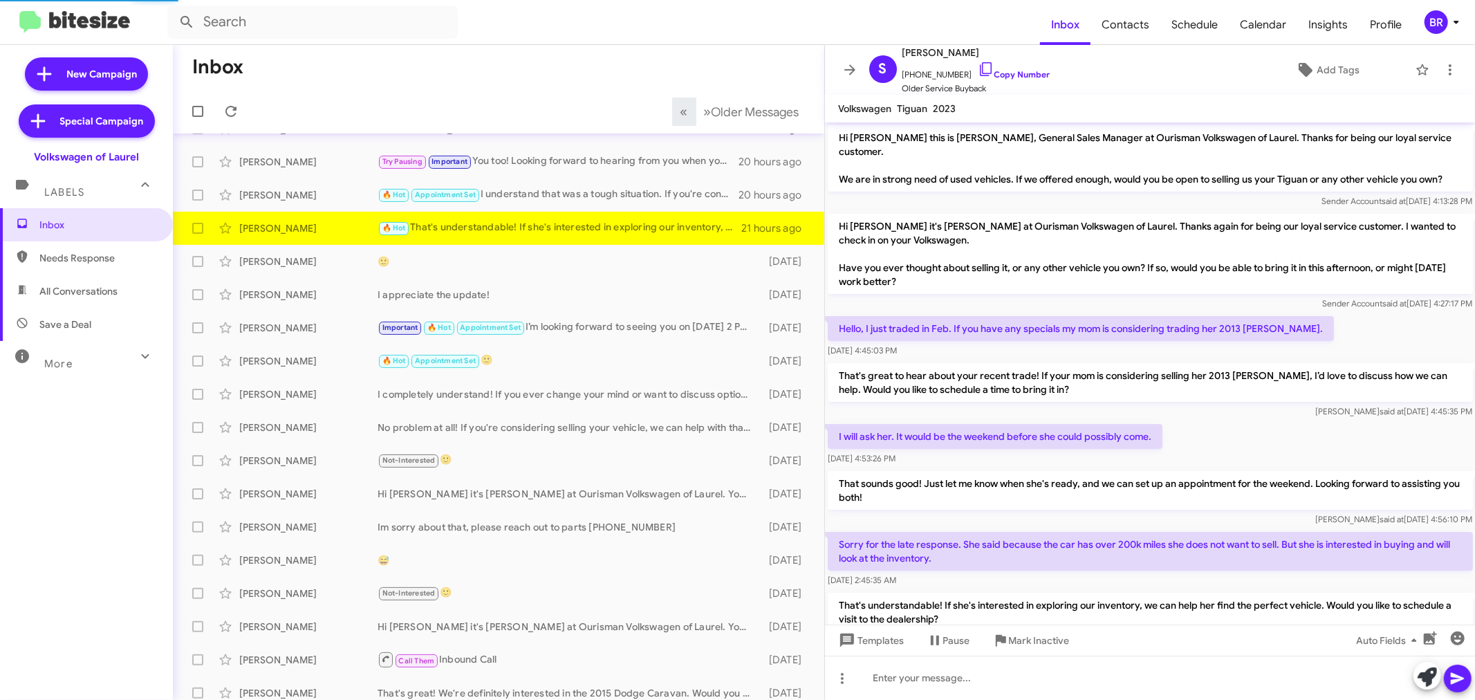
scroll to position [11, 0]
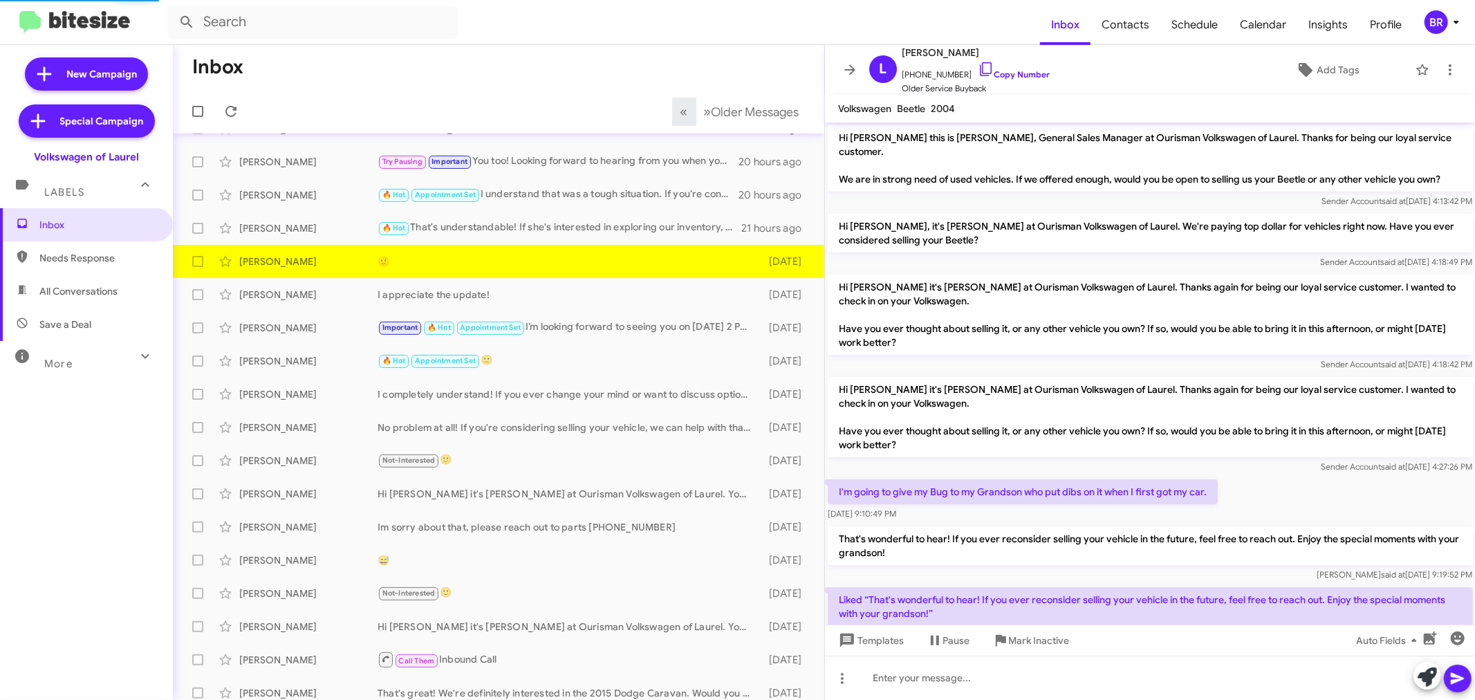
scroll to position [53, 0]
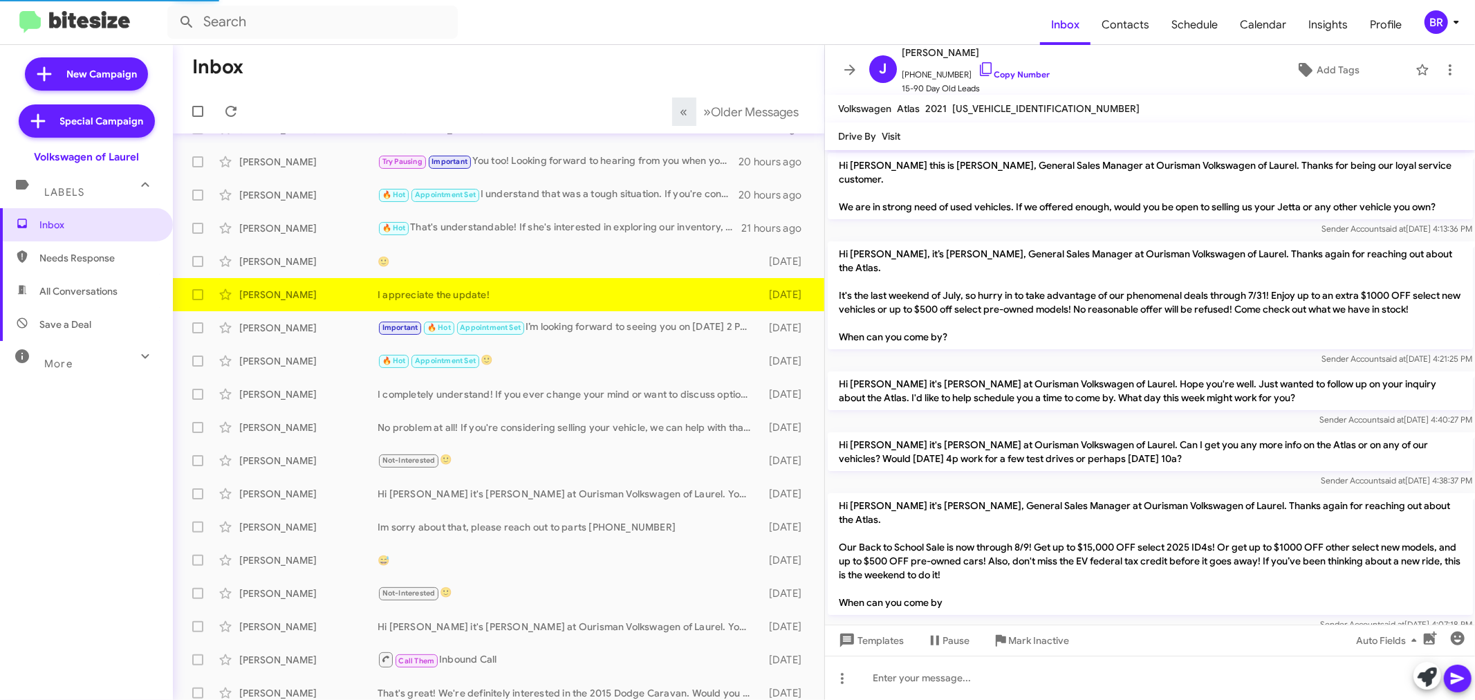
scroll to position [163, 0]
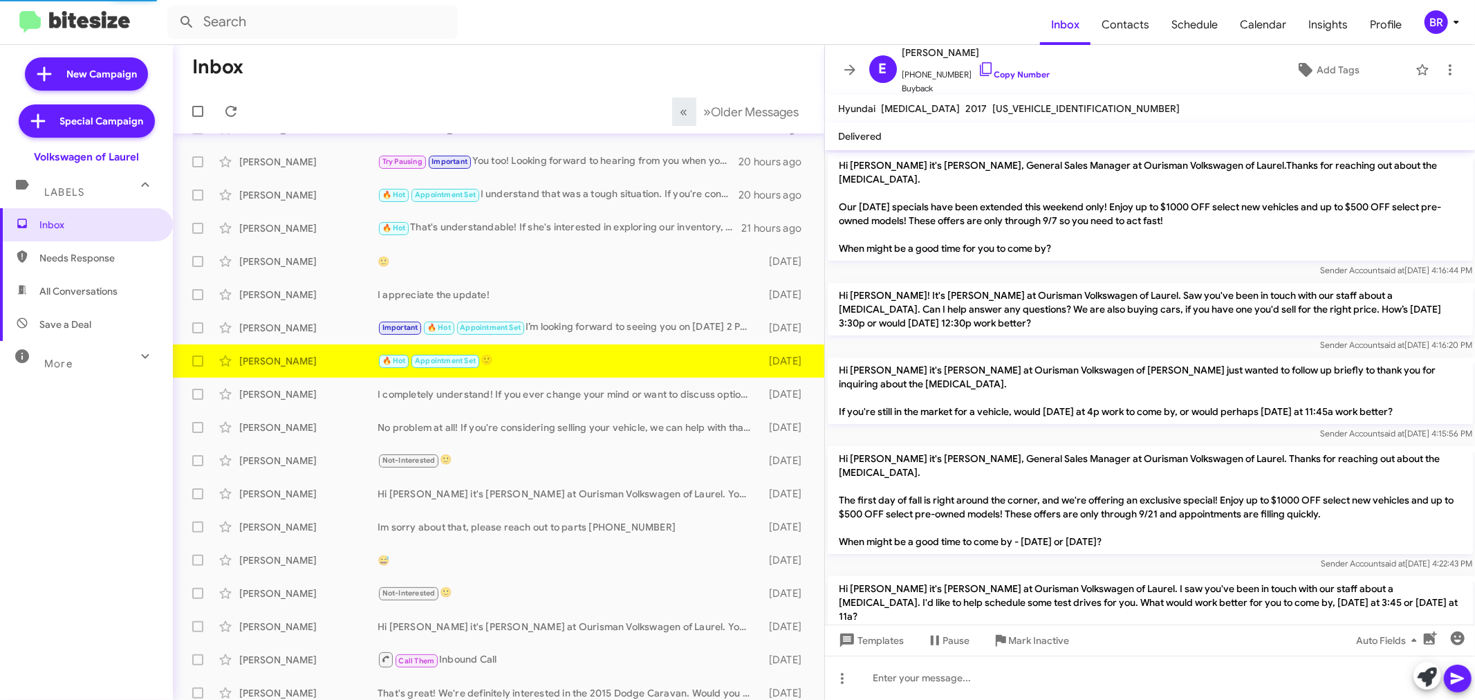
scroll to position [970, 0]
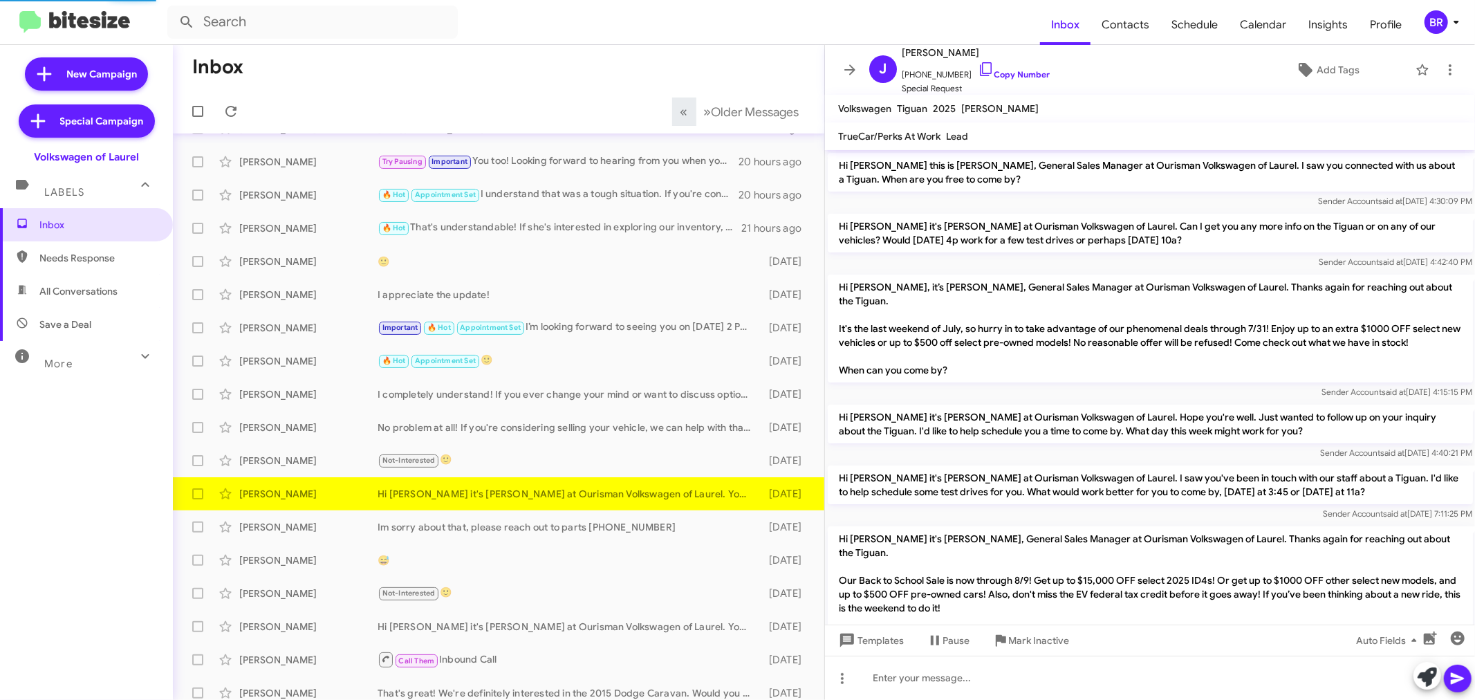
scroll to position [398, 0]
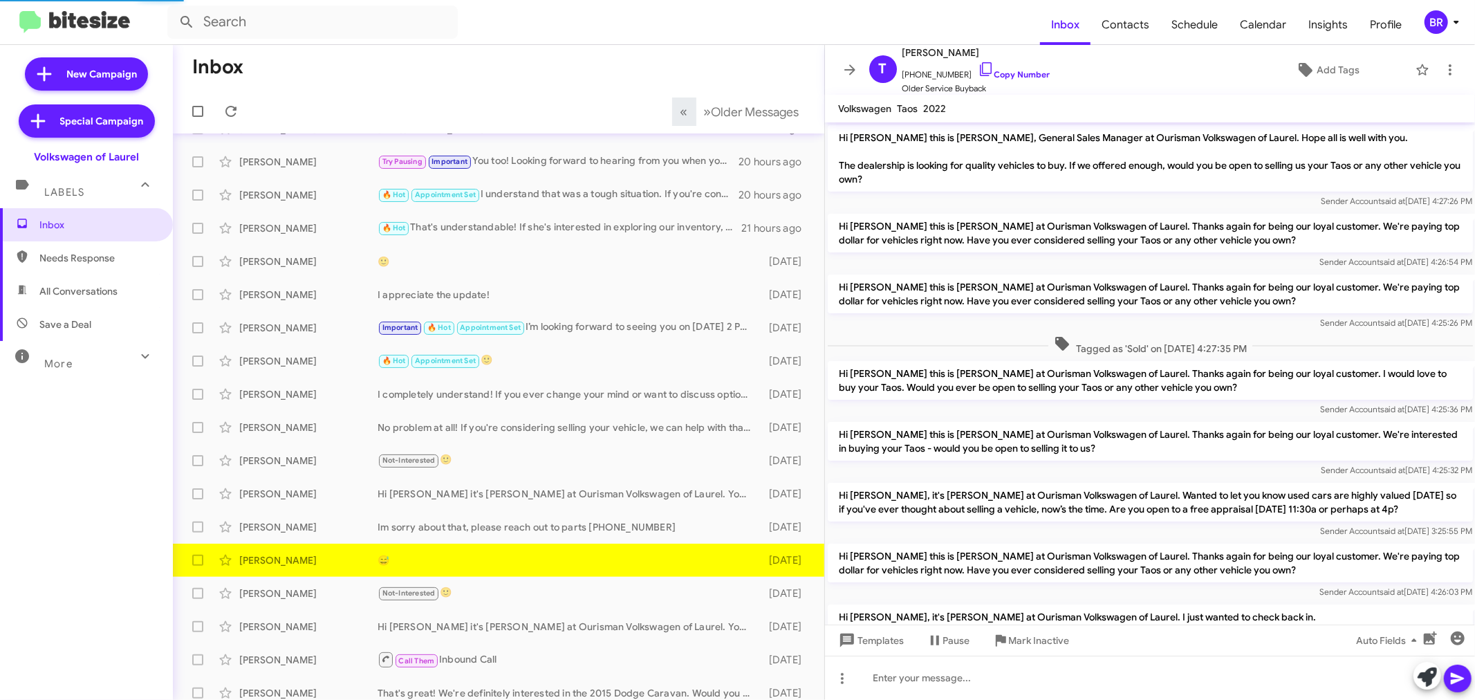
scroll to position [426, 0]
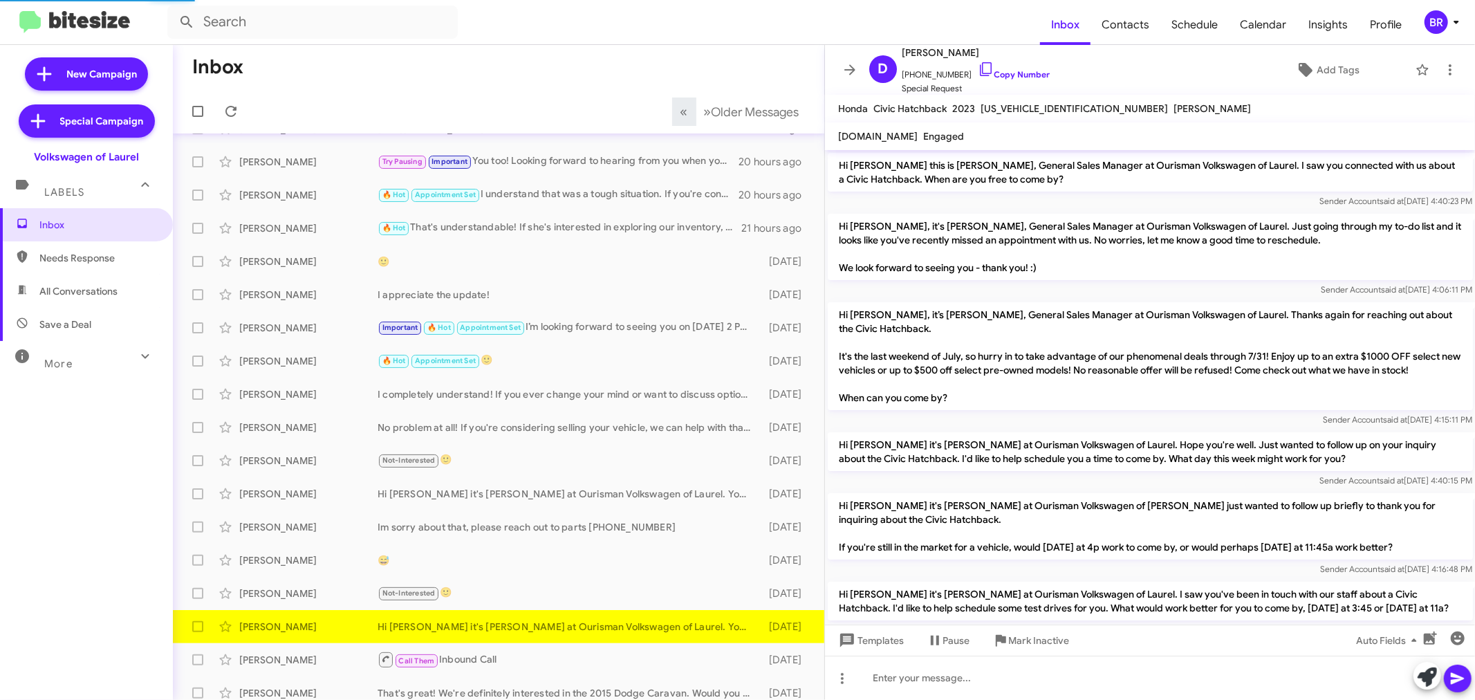
scroll to position [632, 0]
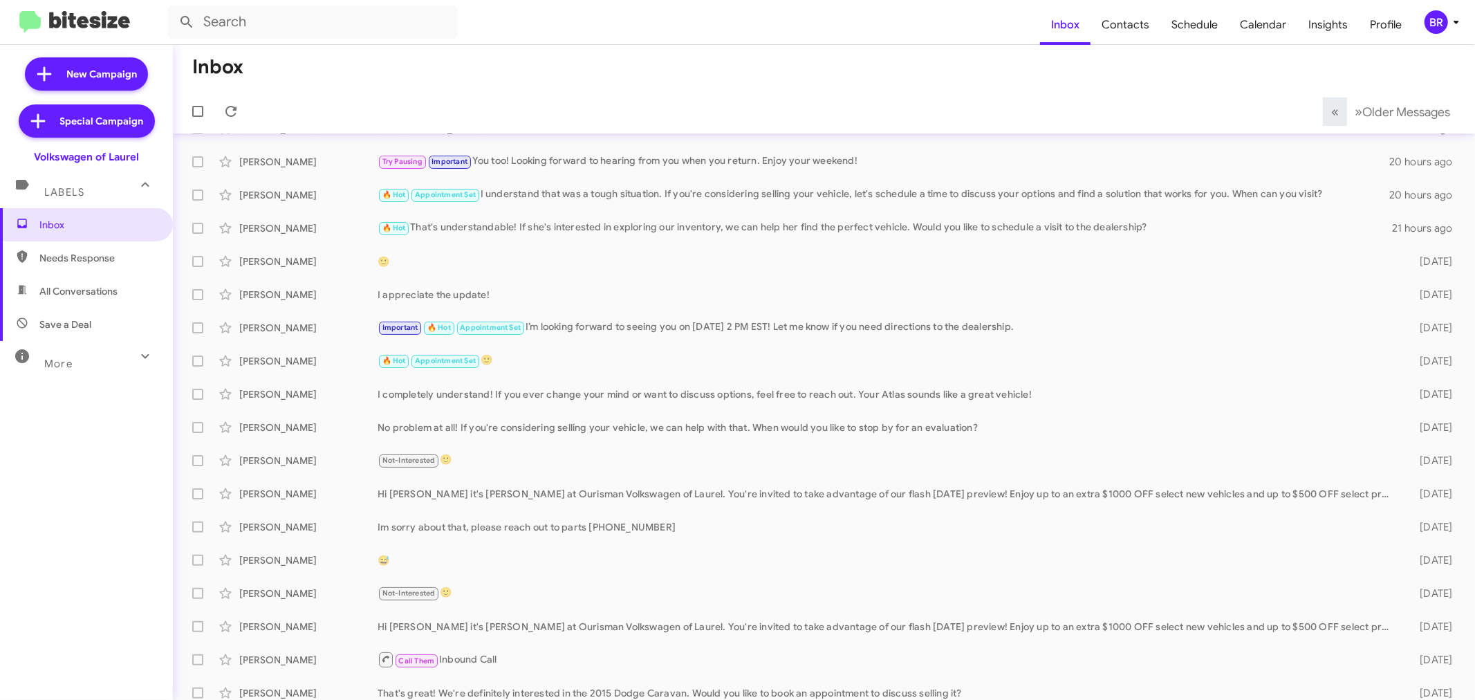
scroll to position [102, 0]
